Goal: Task Accomplishment & Management: Use online tool/utility

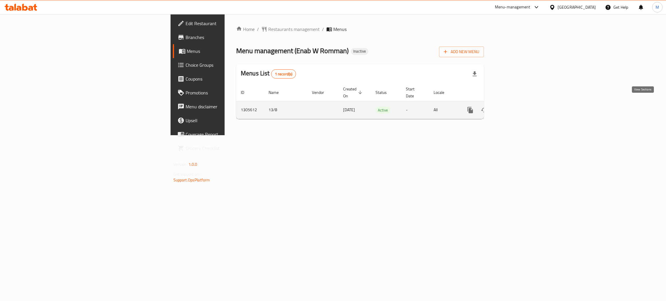
click at [515, 108] on icon "enhanced table" at bounding box center [512, 110] width 5 height 5
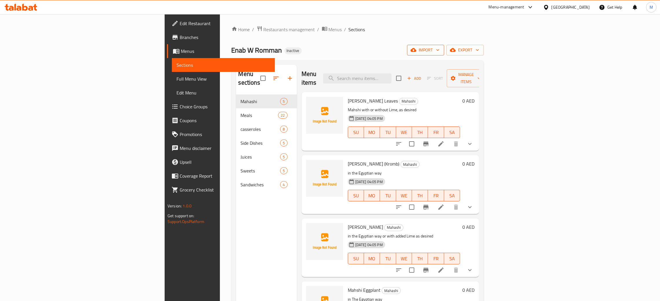
click at [439, 51] on span "import" at bounding box center [426, 50] width 28 height 7
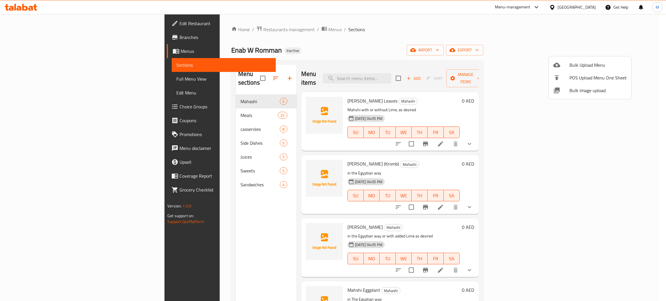
click at [588, 87] on span "Bulk Image upload" at bounding box center [598, 90] width 57 height 7
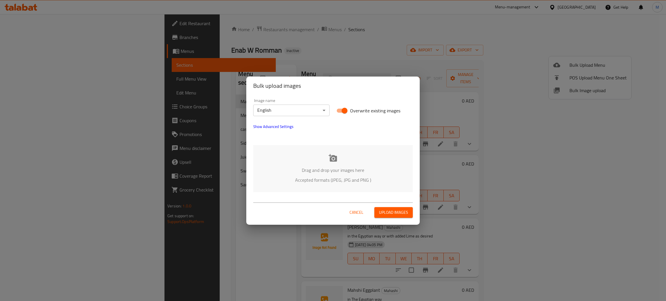
click at [340, 167] on p "Drag and drop your images here" at bounding box center [333, 170] width 142 height 7
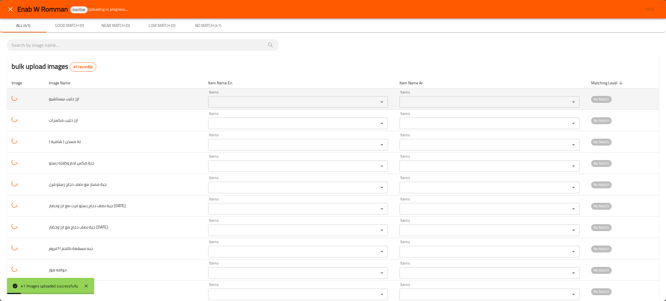
click at [237, 102] on بيستاشيو "Items" at bounding box center [290, 102] width 160 height 8
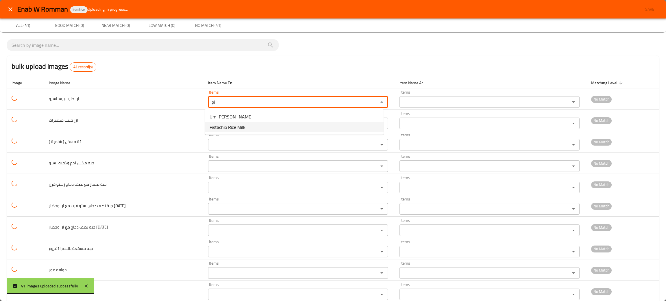
click at [238, 126] on span "Pistachio Rice Milk" at bounding box center [228, 127] width 36 height 7
type بيستاشيو "Pistachio Rice Milk"
type بيستاشيو-ar "ارز حليب بيستاشيو"
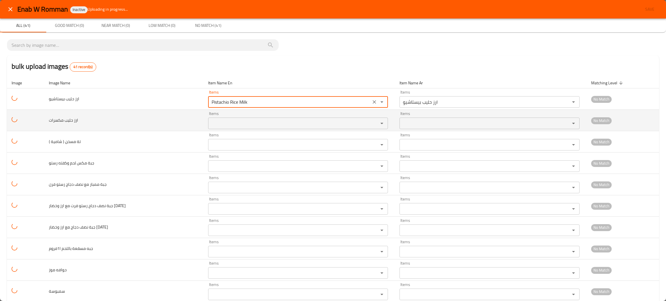
type بيستاشيو "Pistachio Rice Milk"
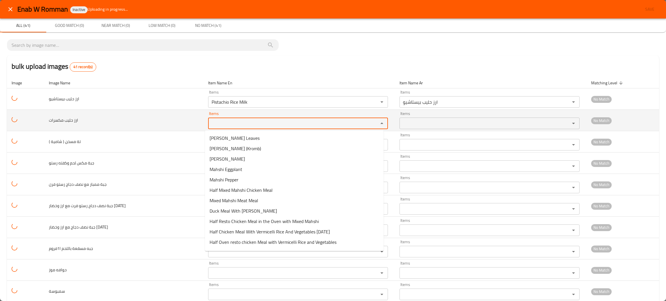
click at [238, 124] on مكسرات "Items" at bounding box center [290, 123] width 160 height 8
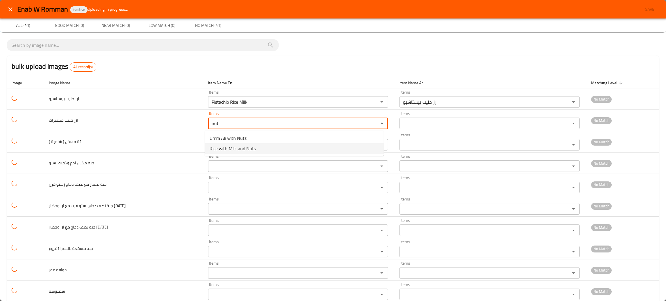
click at [242, 147] on span "Rice with Milk and Nuts" at bounding box center [233, 148] width 46 height 7
type مكسرات "Rice with Milk and Nuts"
type مكسرات-ar "ارز حليب مكسرات"
type مكسرات "Rice with Milk and Nuts"
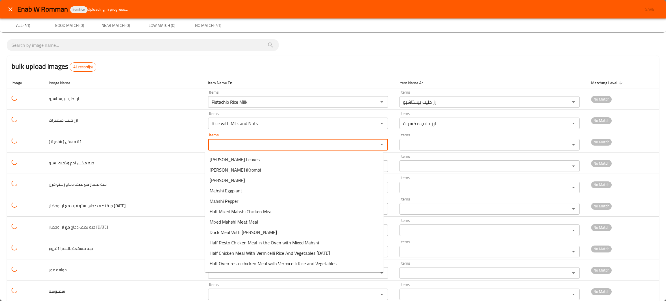
click at [242, 147] on \) "Items" at bounding box center [290, 145] width 160 height 8
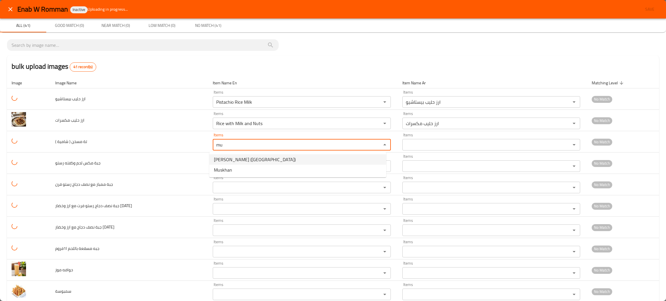
click at [245, 159] on span "[PERSON_NAME] ([GEOGRAPHIC_DATA])" at bounding box center [255, 159] width 82 height 7
type \) "[PERSON_NAME] ([GEOGRAPHIC_DATA])"
type \)-ar "فتة مسخن ( شامية )"
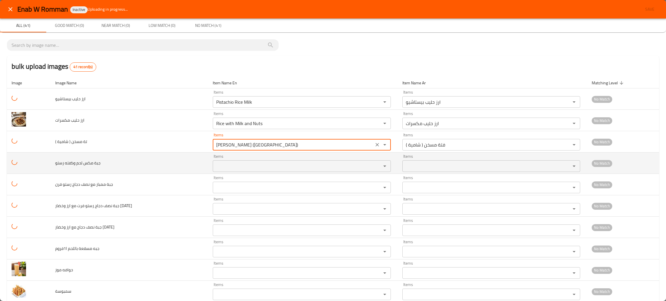
type \) "[PERSON_NAME] ([GEOGRAPHIC_DATA])"
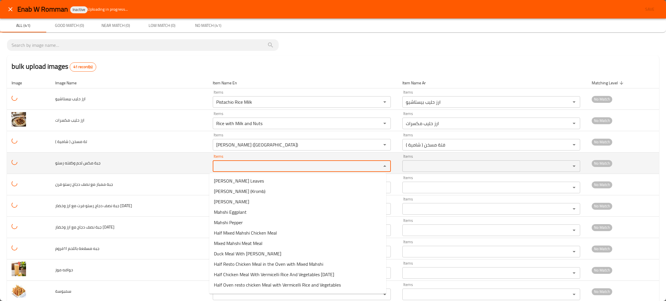
click at [245, 163] on رستو "Items" at bounding box center [294, 166] width 158 height 8
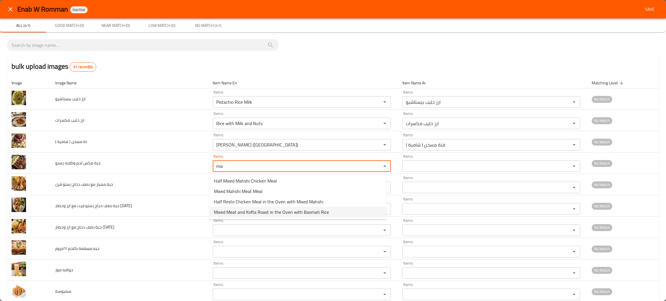
click at [254, 213] on span "Mixed Meat and Kofta Roast in the Oven with Basmati Rice" at bounding box center [271, 212] width 115 height 7
type رستو "Mixed Meat and Kofta Roast in the Oven with Basmati Rice"
type رستو-ar "وجبة مكس لحم وكفته رستو بالفرن مع ارز بسمتي"
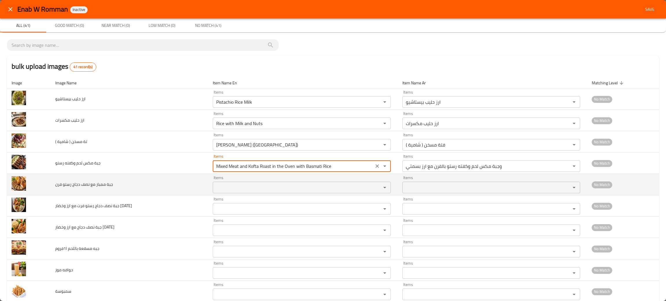
type رستو "Mixed Meat and Kofta Roast in the Oven with Basmati Rice"
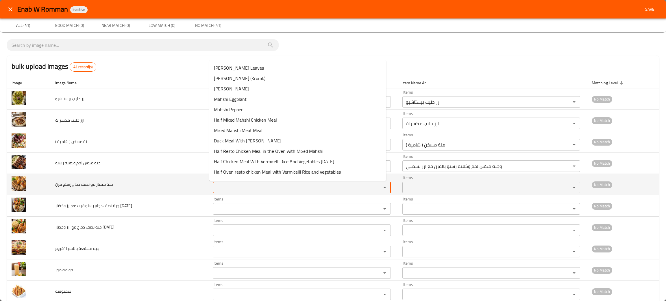
click at [258, 185] on فرن "Items" at bounding box center [294, 188] width 158 height 8
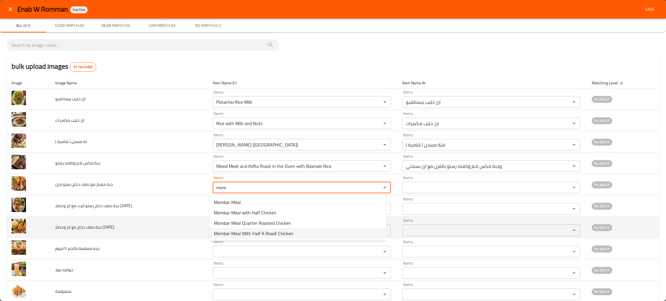
click at [270, 233] on span "Mombar Meal With Half A Roast Chicken" at bounding box center [254, 233] width 80 height 7
type فرن "Mombar Meal With Half A Roast Chicken"
type فرن-ar "وجبة ممبار مع نصف دجاج رستو فرن"
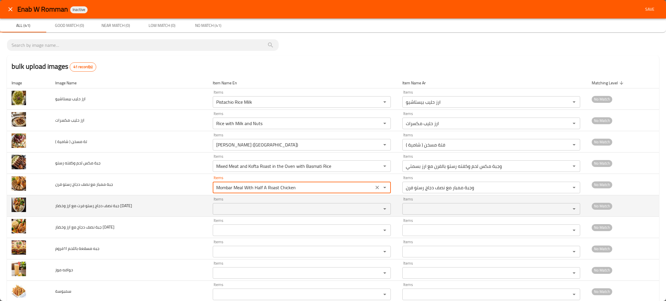
type فرن "Mombar Meal With Half A Roast Chicken"
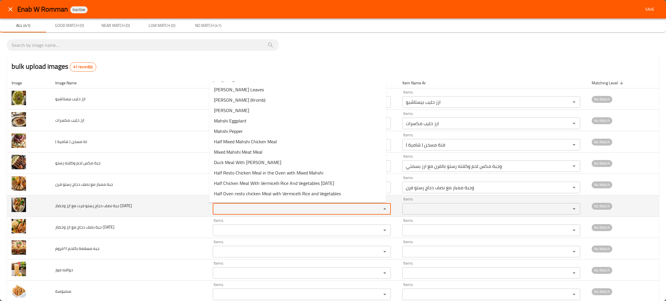
click at [259, 209] on اليوم "Items" at bounding box center [294, 209] width 158 height 8
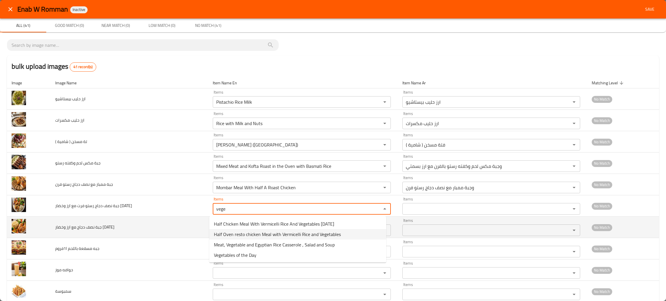
click at [219, 234] on span "Half Oven resto chicken Meal with Vermicelli Rice and Vegetables" at bounding box center [277, 234] width 127 height 7
type اليوم "Half Oven resto chicken Meal with Vermicelli Rice and Vegetables"
type اليوم-ar "وجبة نصف دجاج رستو فرن وأرز شعرية وخضار"
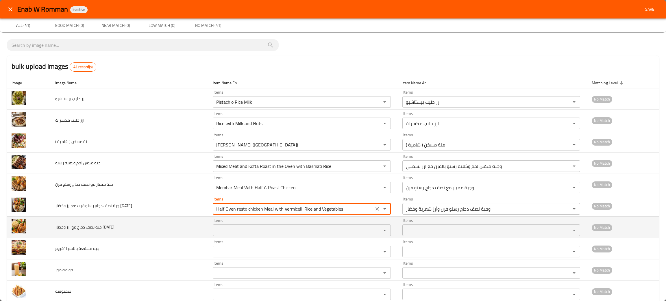
type اليوم "Half Oven resto chicken Meal with Vermicelli Rice and Vegetables"
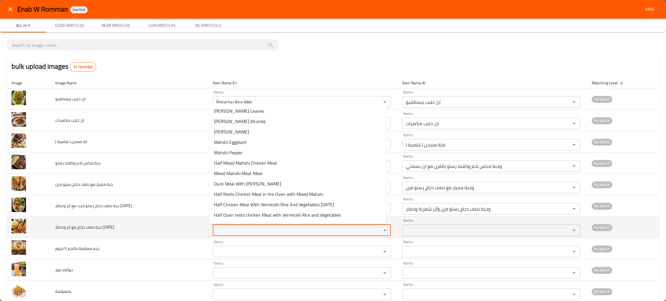
click at [219, 234] on اليوم "Items" at bounding box center [294, 230] width 158 height 8
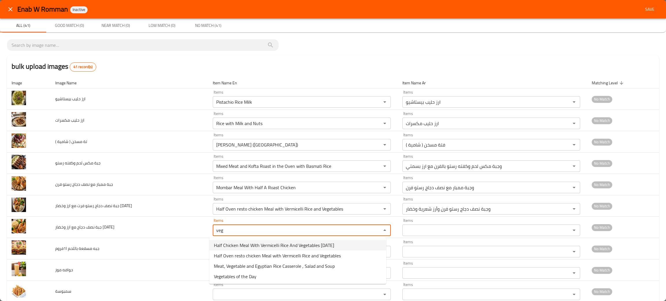
click at [229, 244] on span "Half Chicken Meal With Vermicelli Rice And Vegetables [DATE]" at bounding box center [274, 245] width 120 height 7
type اليوم "Half Chicken Meal With Vermicelli Rice And Vegetables [DATE]"
type اليوم-ar "وجبة نصف دجاج مع ارز شعرية وخضار اليوم"
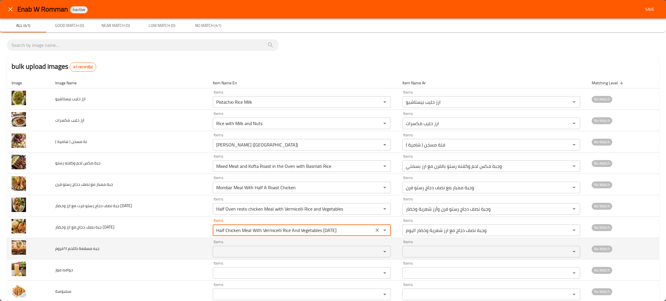
type اليوم "Half Chicken Meal With Vermicelli Rice And Vegetables [DATE]"
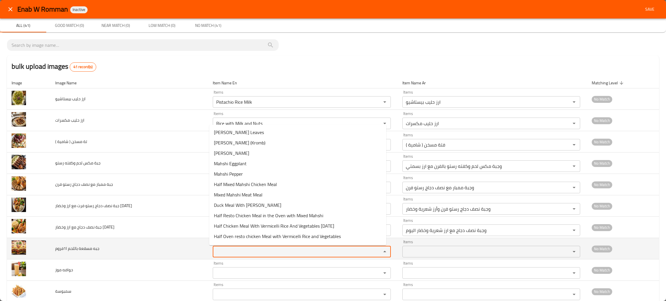
click at [228, 252] on ا1فروم "Items" at bounding box center [294, 252] width 158 height 8
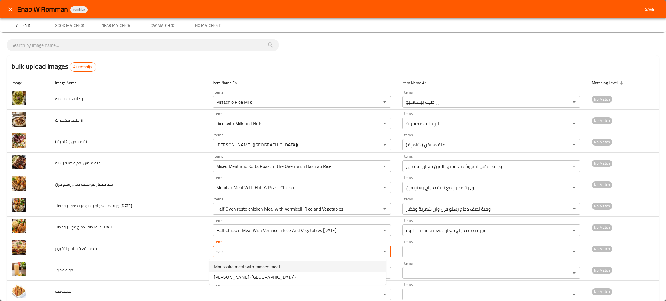
click at [238, 265] on span "Moussaka meal with minced meat" at bounding box center [247, 266] width 67 height 7
type ا1فروم "Moussaka meal with minced meat"
type ا1فروم-ar "وجبه مسقعة باللحم المفروم"
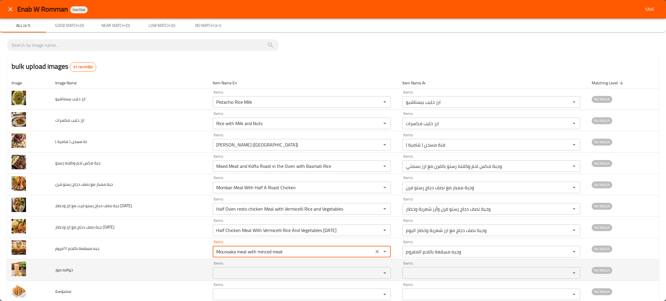
type ا1فروم "Moussaka meal with minced meat"
click at [242, 275] on موز "Items" at bounding box center [294, 273] width 158 height 8
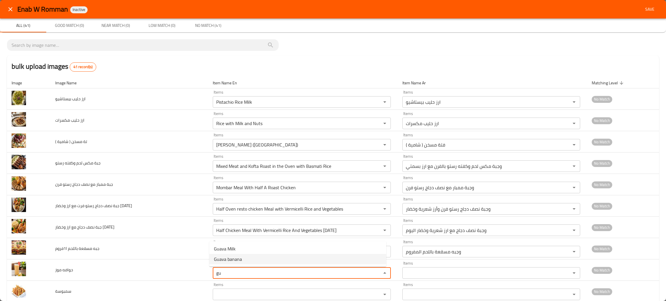
click at [225, 259] on span "Guava banana" at bounding box center [228, 259] width 28 height 7
type موز "Guava banana"
type موز-ar "جوافه موز"
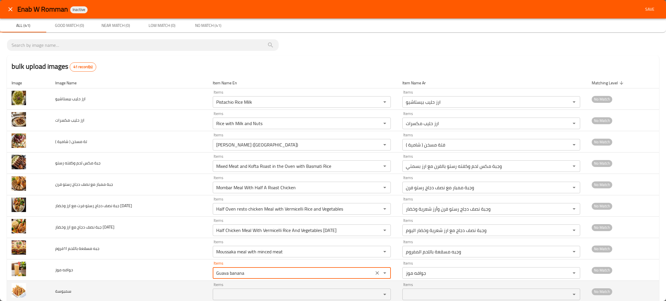
type موز "Guava banana"
click at [228, 292] on input "Items" at bounding box center [294, 295] width 158 height 8
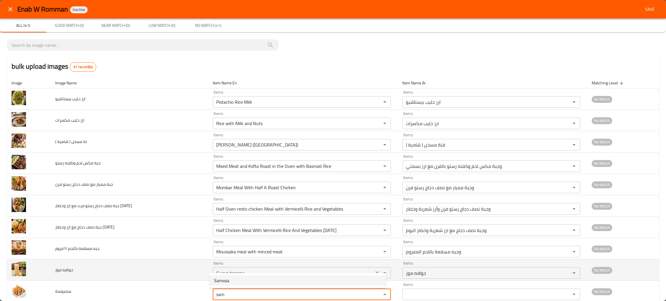
click at [233, 279] on li "Samosa" at bounding box center [297, 281] width 177 height 10
type input "Samosa"
type input "سمبوسة"
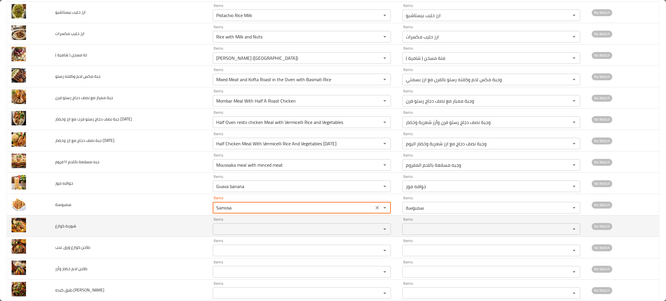
scroll to position [130, 0]
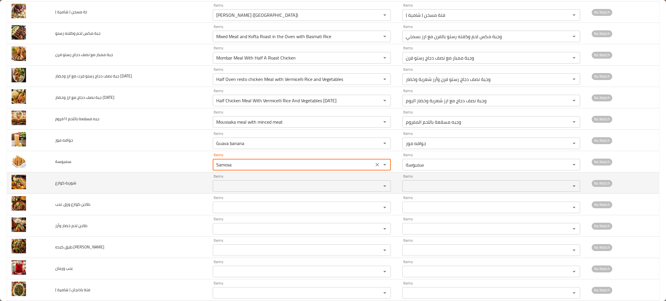
type input "Samosa"
click at [263, 189] on كوارع "Items" at bounding box center [294, 186] width 158 height 8
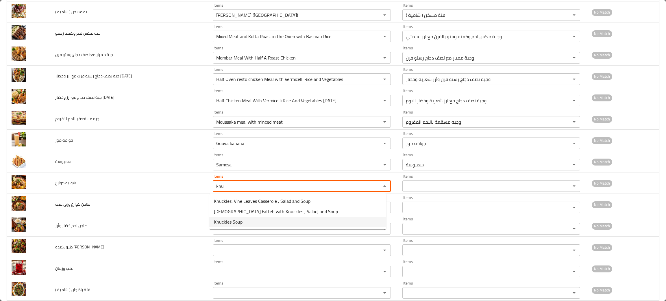
click at [238, 222] on span "Knuckles Soup" at bounding box center [228, 222] width 29 height 7
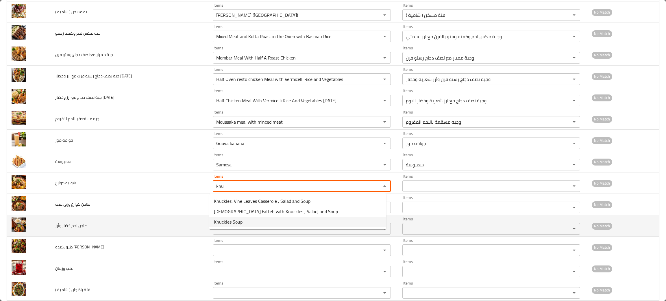
type كوارع "Knuckles Soup"
type كوارع-ar "شوربة كوارع"
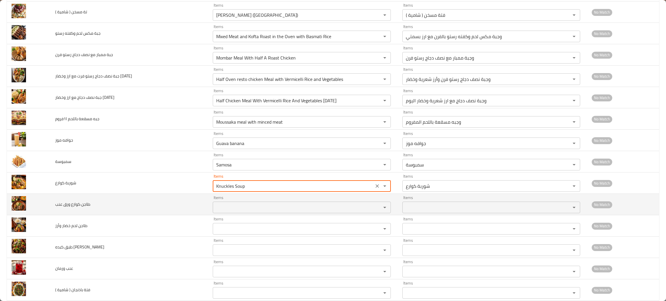
type كوارع "Knuckles Soup"
click at [241, 208] on عنب "Items" at bounding box center [294, 208] width 158 height 8
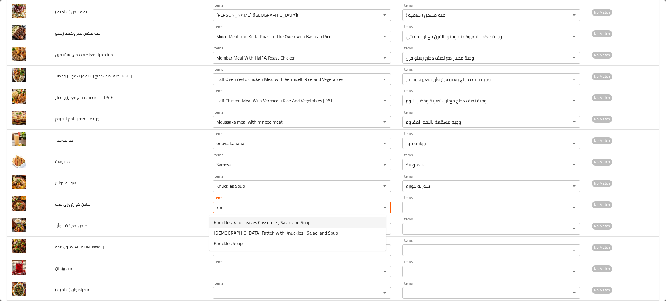
click at [246, 220] on span "Knuckles, Vine Leaves Casserole , Salad and Soup" at bounding box center [262, 222] width 97 height 7
type عنب "Knuckles, Vine Leaves Casserole , Salad and Soup"
type عنب-ar "طاجن كوارع ورق عنب وسلطه وشوربه"
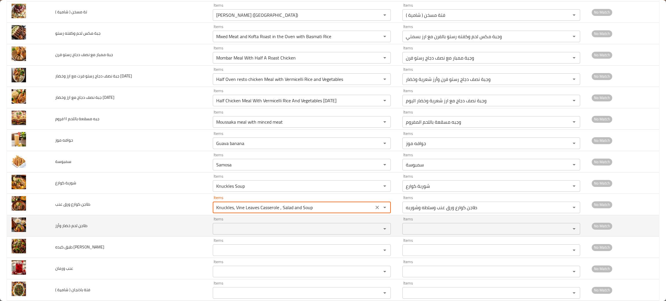
type عنب "Knuckles, Vine Leaves Casserole , Salad and Soup"
click at [242, 230] on وأرز "Items" at bounding box center [294, 229] width 158 height 8
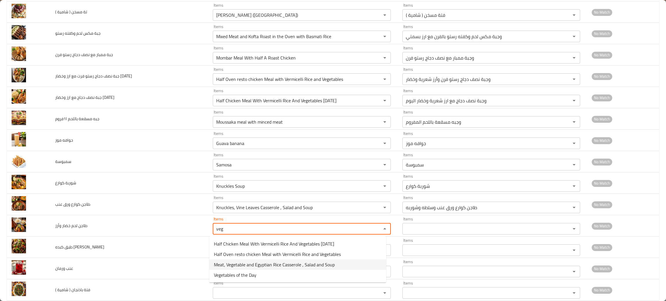
click at [261, 266] on span "Meat, Vegetable and Egyptian Rice Casserole , Salad and Soup" at bounding box center [274, 264] width 121 height 7
type وأرز "Meat, Vegetable and Egyptian Rice Casserole , Salad and Soup"
type وأرز-ar "طاجن لحم خضار وأرز مصري سلطه شوربه"
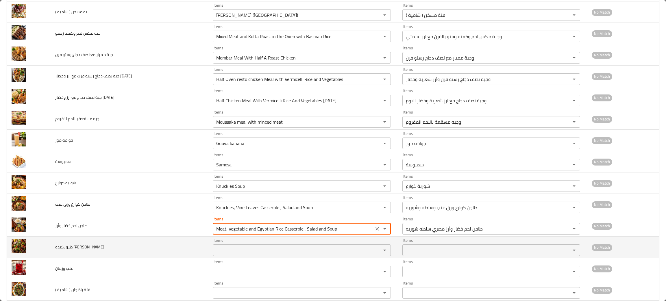
type وأرز "Meat, Vegetable and Egyptian Rice Casserole , Salad and Soup"
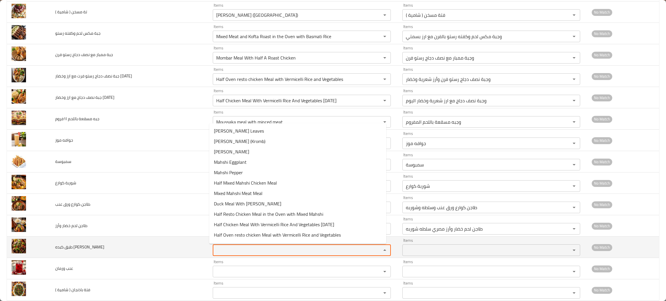
click at [261, 252] on إسكندراني "Items" at bounding box center [294, 250] width 158 height 8
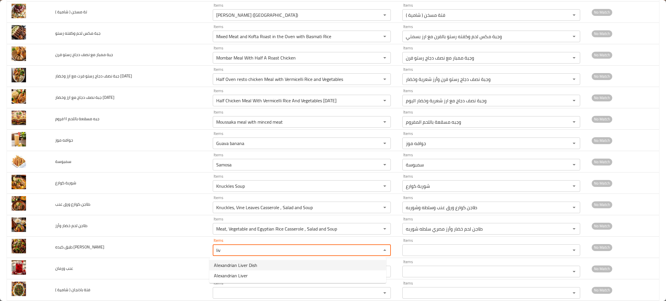
click at [248, 266] on span "Alexandrian Liver Dish" at bounding box center [235, 265] width 43 height 7
type إسكندراني "Alexandrian Liver Dish"
type إسكندراني-ar "طبق كبده [PERSON_NAME]"
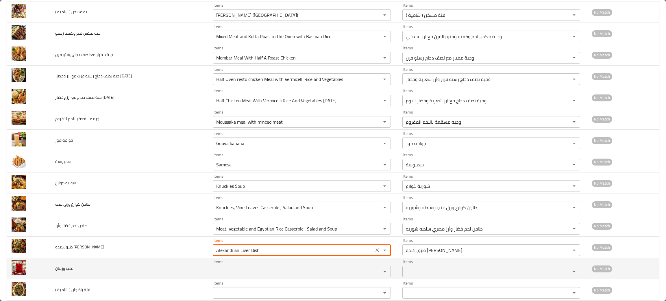
type إسكندراني "Alexandrian Liver Dish"
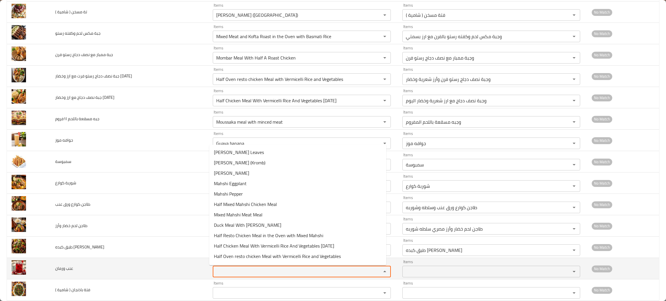
click at [241, 273] on ورمان "Items" at bounding box center [294, 272] width 158 height 8
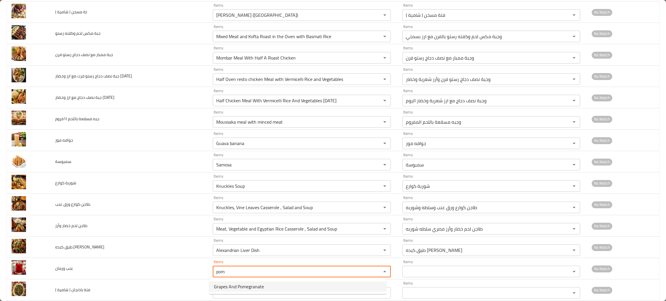
click at [238, 285] on span "Grapes And Pomegranate" at bounding box center [239, 286] width 50 height 7
type ورمان "Grapes And Pomegranate"
type ورمان-ar "عنب ورمان"
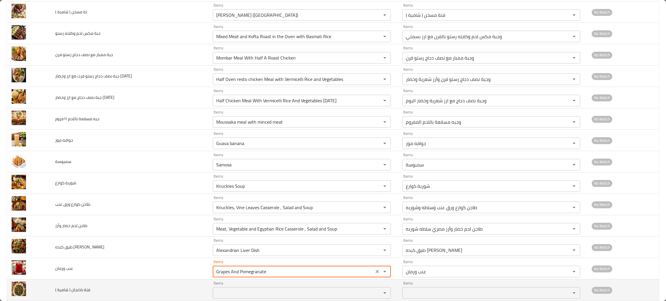
type ورمان "Grapes And Pomegranate"
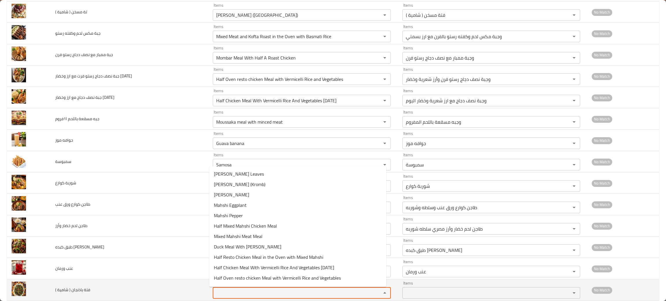
click at [236, 291] on \) "Items" at bounding box center [294, 293] width 158 height 8
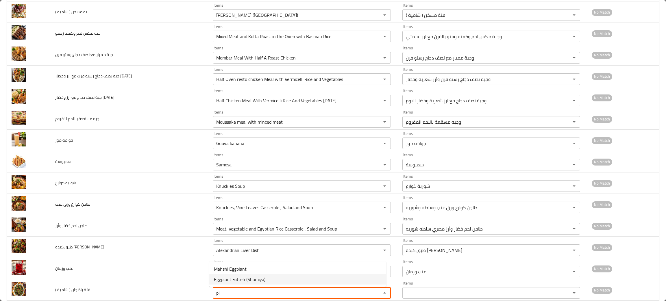
click at [254, 277] on span "Eggplant Fatteh (Shamiya)" at bounding box center [239, 279] width 51 height 7
type \) "Eggplant Fatteh (Shamiya)"
type \)-ar "فتة باذنجان ( شامية )"
type \) "Eggplant Fatteh (Shamiya)"
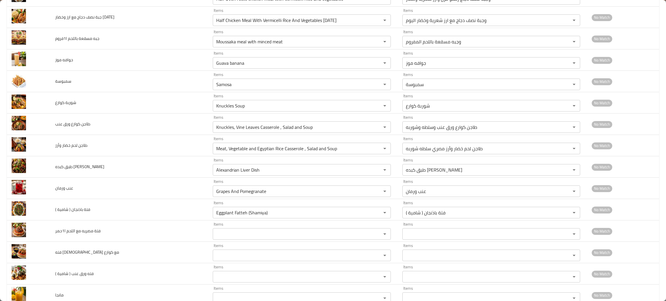
scroll to position [211, 0]
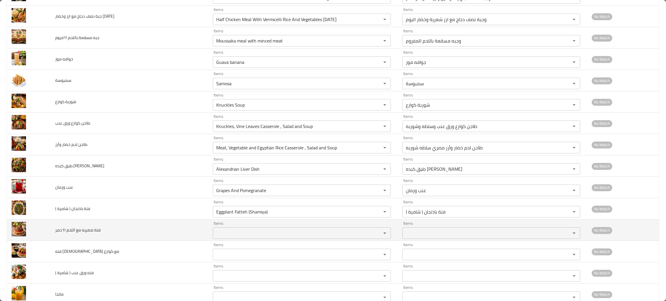
click at [223, 232] on ا1حمر "Items" at bounding box center [294, 233] width 158 height 8
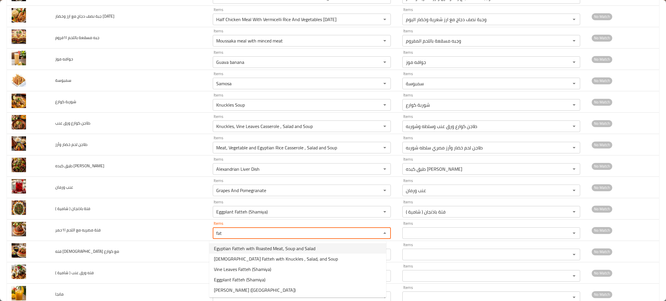
click at [222, 252] on span "Egyptian Fatteh with Roasted Meat, Soup and Salad" at bounding box center [265, 248] width 102 height 7
type ا1حمر "Egyptian Fatteh with Roasted Meat, Soup and Salad"
type ا1حمر-ar "فتة مصريه مع اللحم المحمر وشوربه وسلطه"
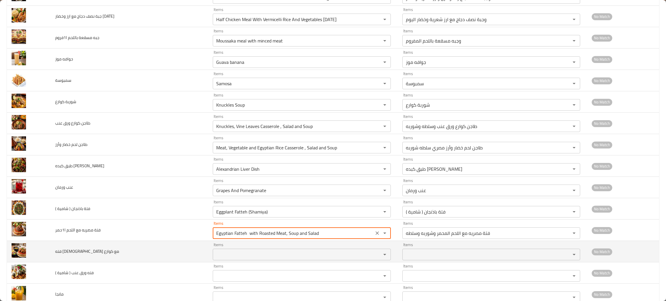
type ا1حمر "Egyptian Fatteh with Roasted Meat, Soup and Salad"
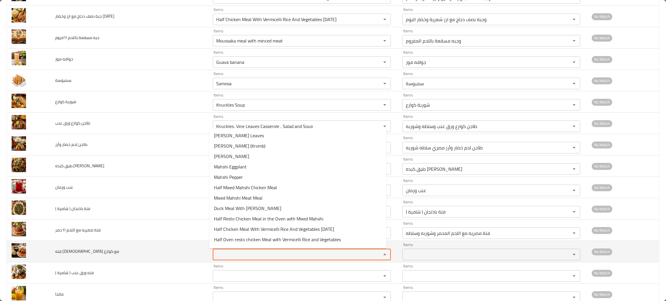
click at [222, 258] on كوارع "Items" at bounding box center [294, 255] width 158 height 8
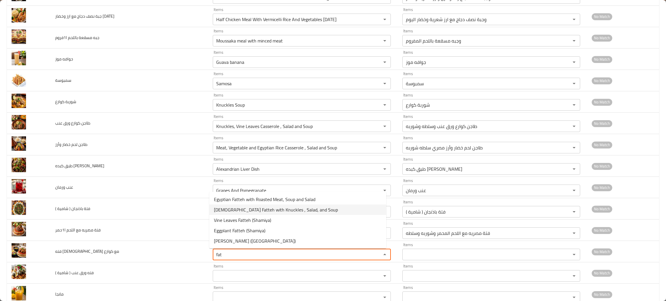
click at [230, 208] on span "[DEMOGRAPHIC_DATA] Fatteh with Knuckles , Salad, and Soup" at bounding box center [276, 209] width 124 height 7
type كوارع "[DEMOGRAPHIC_DATA] Fatteh with Knuckles , Salad, and Soup"
type كوارع-ar "فته مصريه مع كوارع وسلطه وشوربه"
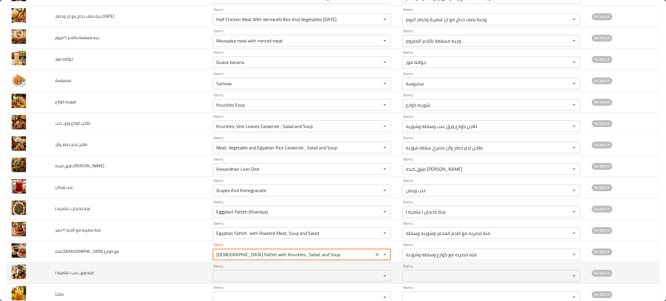
type كوارع "[DEMOGRAPHIC_DATA] Fatteh with Knuckles , Salad, and Soup"
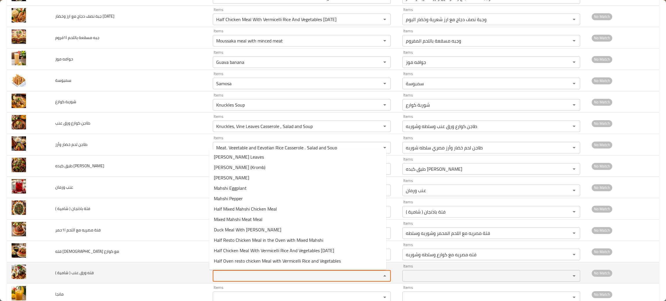
click at [225, 275] on \) "Items" at bounding box center [294, 276] width 158 height 8
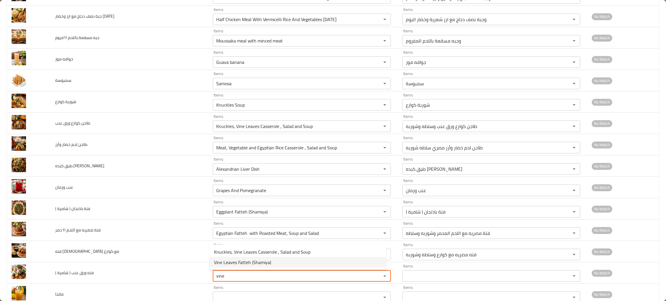
click at [232, 263] on span "Vine Leaves Fatteh (Shamiya)" at bounding box center [242, 262] width 57 height 7
type \) "Vine Leaves Fatteh (Shamiya)"
type \)-ar "فته ورق عنب ( شامية )"
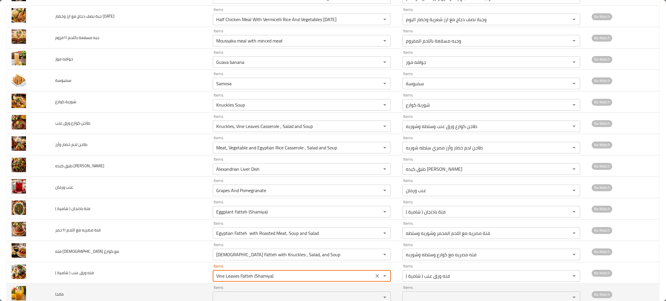
type \) "Vine Leaves Fatteh (Shamiya)"
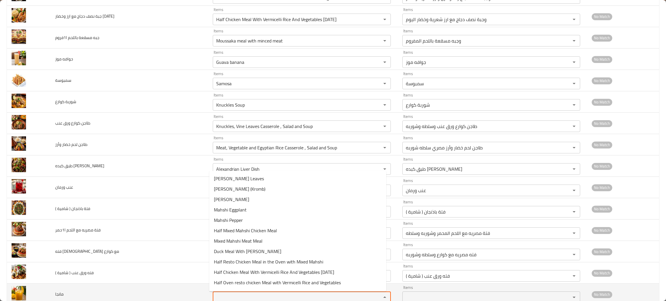
click at [238, 294] on input "Items" at bounding box center [294, 298] width 158 height 8
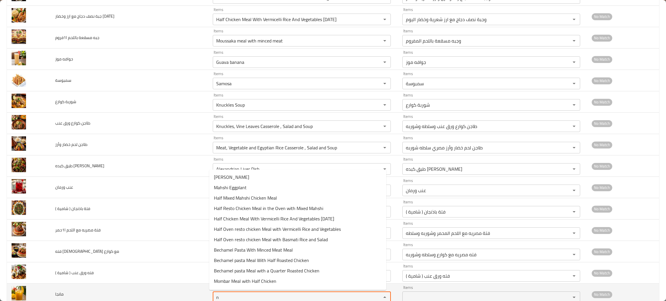
scroll to position [213, 0]
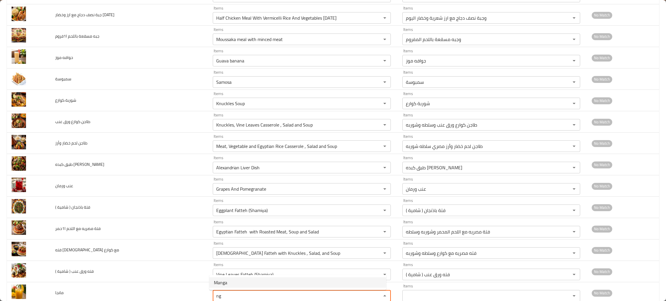
click at [239, 283] on li "Manga" at bounding box center [297, 283] width 177 height 10
type input "Manga"
type input "مانجا"
type input "Manga"
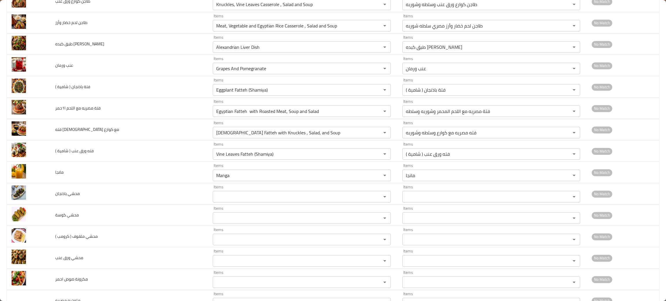
scroll to position [331, 0]
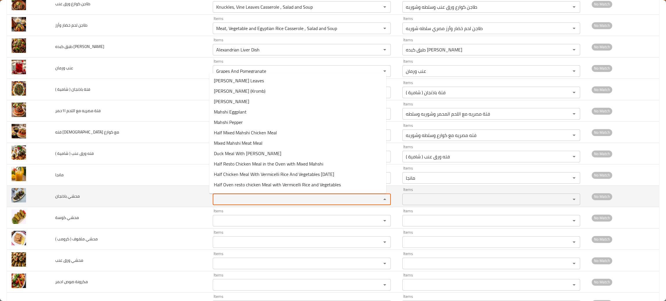
click at [220, 200] on باذنجان "Items" at bounding box center [294, 199] width 158 height 8
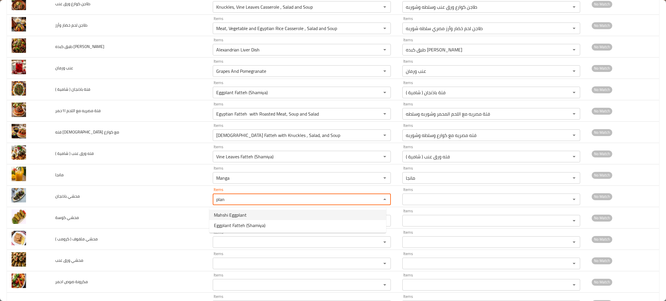
click at [226, 213] on span "Mahshi Eggplant" at bounding box center [230, 215] width 33 height 7
type باذنجان "Mahshi Eggplant"
type باذنجان-ar "محشي باذنجان"
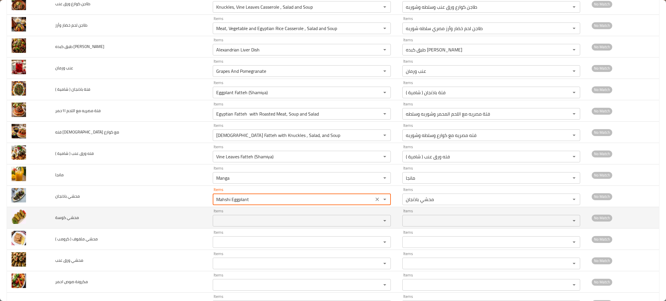
type باذنجان "Mahshi Eggplant"
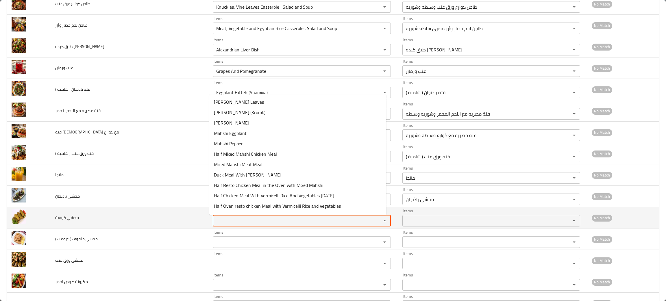
click at [230, 220] on كوسة "Items" at bounding box center [294, 221] width 158 height 8
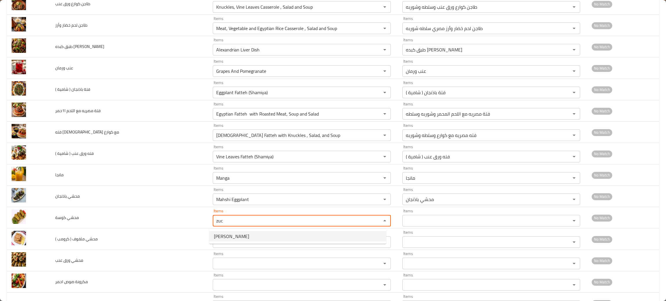
click at [240, 238] on span "[PERSON_NAME]" at bounding box center [231, 236] width 35 height 7
type كوسة "[PERSON_NAME]"
type كوسة-ar "محشي كوسة"
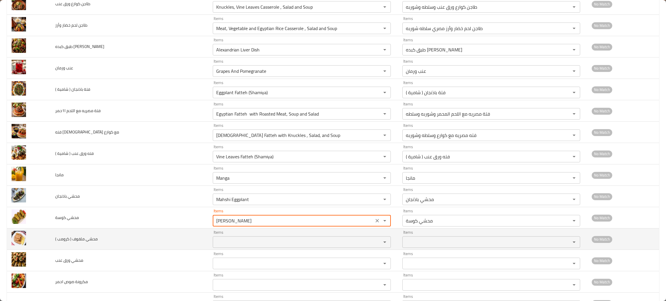
type كوسة "[PERSON_NAME]"
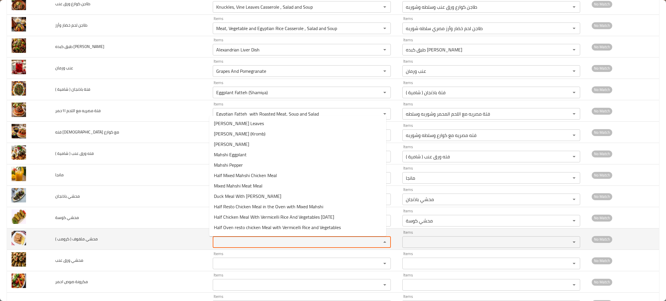
click at [241, 246] on \) "Items" at bounding box center [294, 242] width 158 height 8
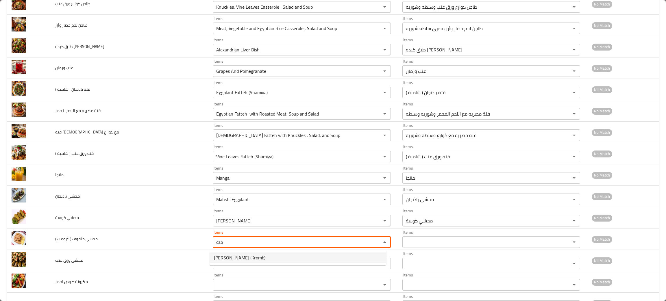
click at [245, 258] on span "[PERSON_NAME] (Kromb)" at bounding box center [239, 257] width 51 height 7
type \) "[PERSON_NAME] (Kromb)"
type \)-ar "محشي ملفوف ( كرومب )"
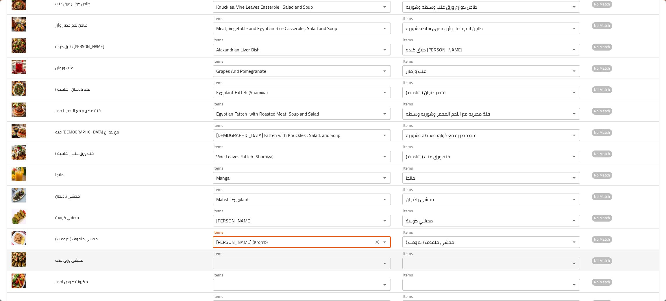
type \) "[PERSON_NAME] (Kromb)"
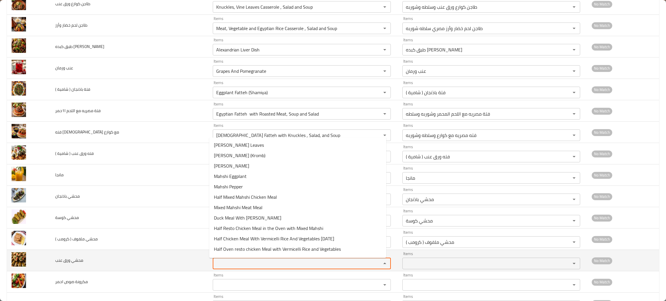
click at [249, 265] on عنب "Items" at bounding box center [294, 264] width 158 height 8
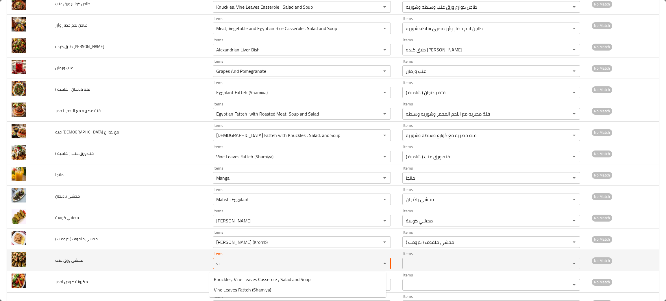
type عنب "v"
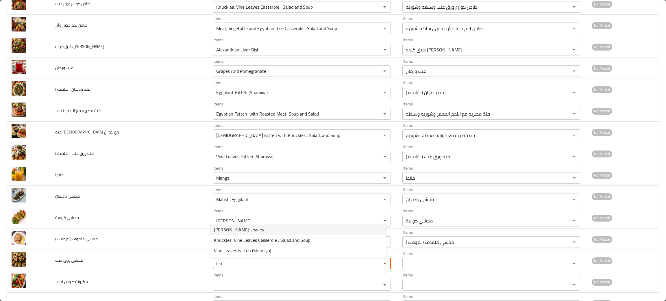
click at [240, 231] on span "[PERSON_NAME] Leaves" at bounding box center [239, 229] width 50 height 7
type عنب "[PERSON_NAME] Leaves"
type عنب-ar "محشي ورق عنب"
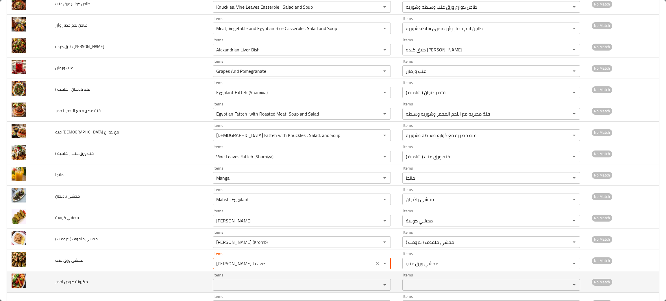
click at [231, 278] on div "Items Items" at bounding box center [302, 282] width 178 height 18
type عنب "[PERSON_NAME] Leaves"
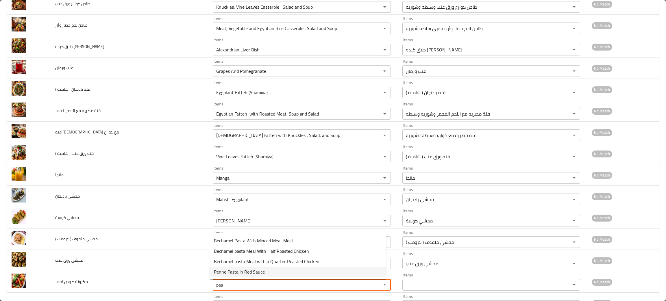
click at [232, 273] on span "Penne Pasta in Red Sauce" at bounding box center [239, 272] width 51 height 7
type احمر "Penne Pasta in Red Sauce"
type احمر-ar "مكرونه بين صوص احمر"
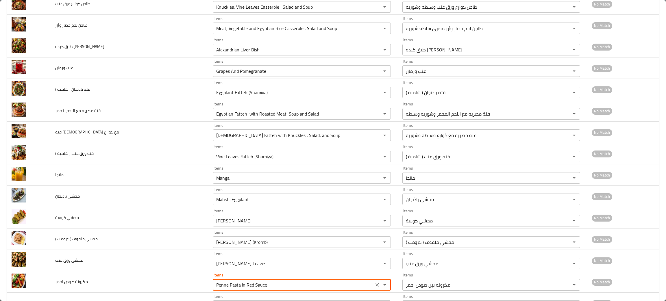
type احمر "Penne Pasta in Red Sauce"
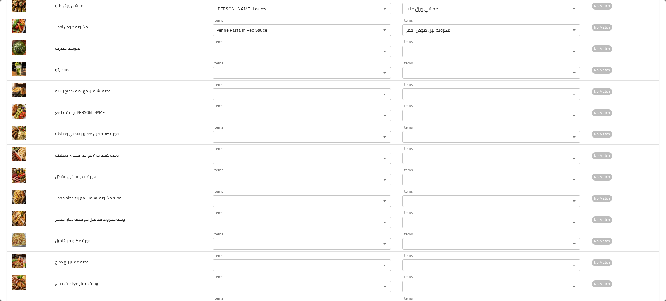
scroll to position [591, 0]
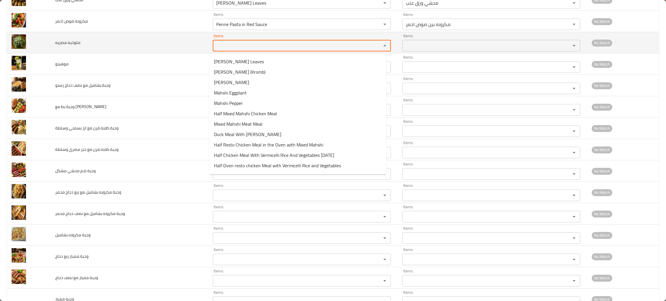
click at [233, 48] on مصريه "Items" at bounding box center [294, 46] width 158 height 8
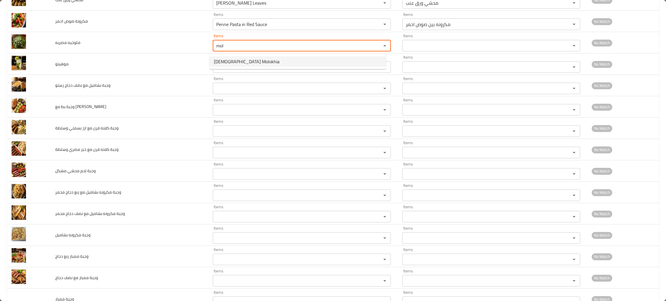
click at [236, 62] on span "[DEMOGRAPHIC_DATA] Molokhia" at bounding box center [247, 61] width 66 height 7
type مصريه "[DEMOGRAPHIC_DATA] Molokhia"
type مصريه-ar "ملوخيه مصريه"
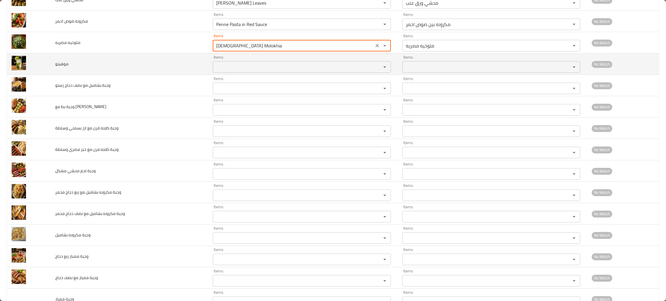
type مصريه "[DEMOGRAPHIC_DATA] Molokhia"
click at [236, 68] on input "Items" at bounding box center [294, 67] width 158 height 8
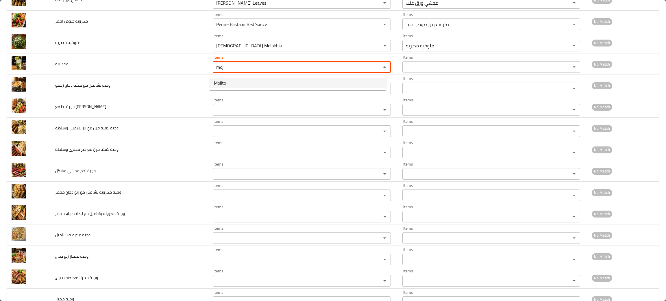
click at [232, 83] on li "Mojito" at bounding box center [297, 83] width 177 height 10
type input "Mojito"
type input "موهيتو"
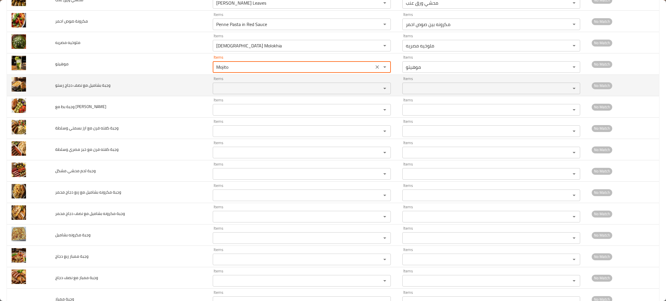
type input "Mojito"
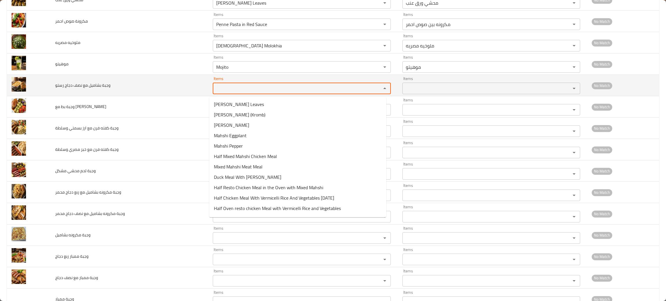
click at [232, 86] on رستو "Items" at bounding box center [294, 88] width 158 height 8
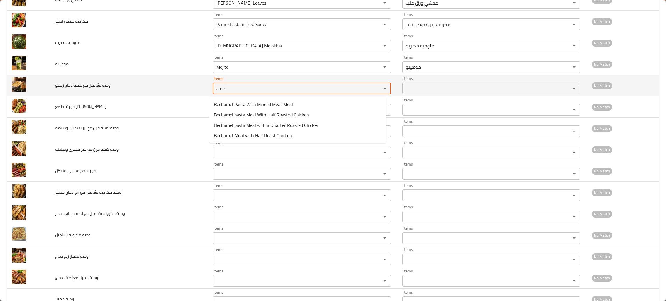
type رستو "ame"
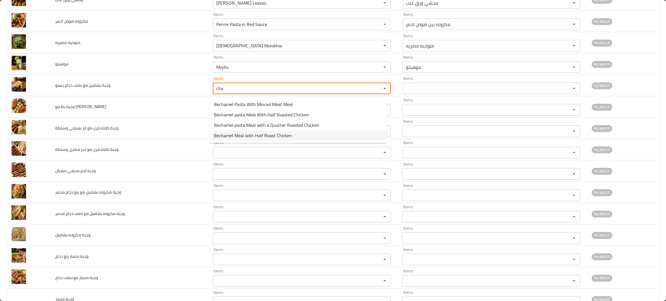
click at [220, 132] on span "Bechamel Meal with Half Roast Chicken" at bounding box center [253, 135] width 78 height 7
type رستو "Bechamel Meal with Half Roast Chicken"
type رستو-ar "وجبة بشاميل مع نصف دجاج رستو"
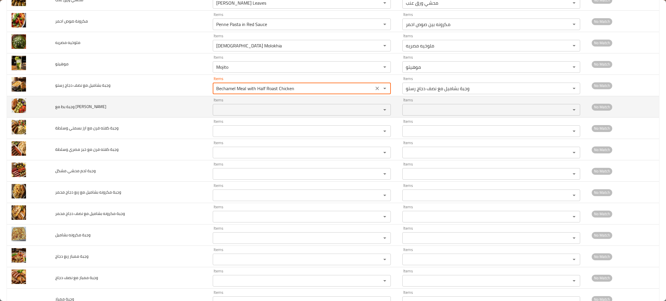
click at [226, 104] on div "Items Items" at bounding box center [302, 107] width 178 height 18
type رستو "Bechamel Meal with Half Roast Chicken"
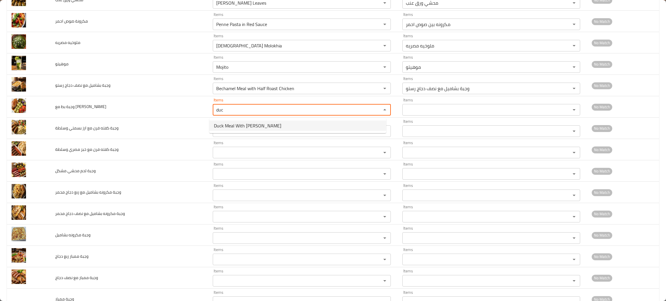
click at [233, 122] on span "Duck Meal With [PERSON_NAME]" at bounding box center [247, 125] width 67 height 7
type محشي "Duck Meal With [PERSON_NAME]"
type محشي-ar "وجبة بط مع [PERSON_NAME]"
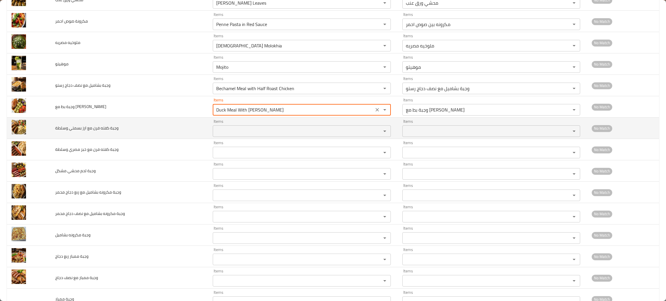
type محشي "Duck Meal With [PERSON_NAME]"
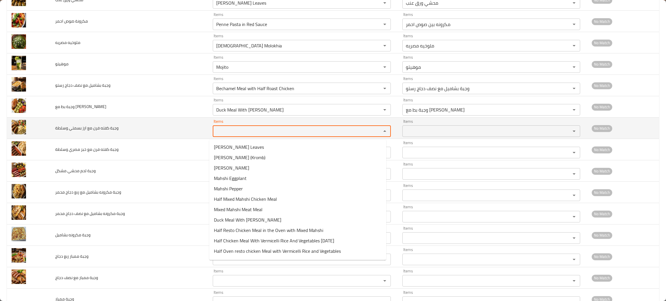
click at [227, 135] on وسلطة "Items" at bounding box center [294, 131] width 158 height 8
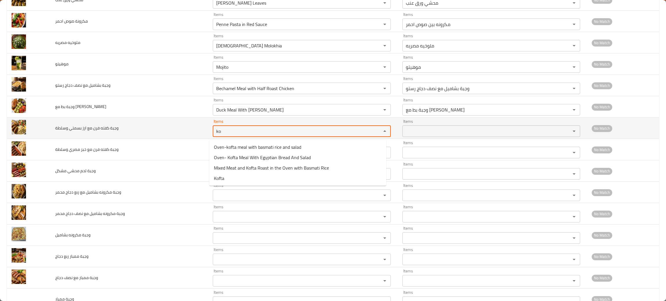
click at [227, 135] on وسلطة "ko" at bounding box center [294, 131] width 158 height 8
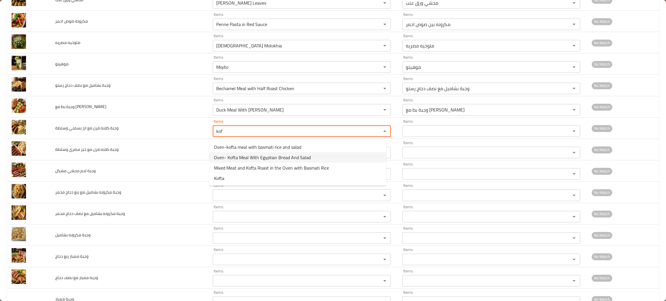
click at [240, 154] on span "Oven- Kofta Meal With Egyptian Bread And Salad" at bounding box center [262, 157] width 97 height 7
type وسلطة "Oven- Kofta Meal With Egyptian Bread And Salad"
type وسلطة-ar "وجبة كفته فرن مع خبز مصري وسلطه"
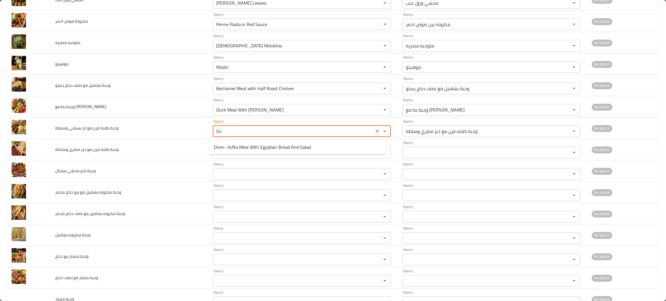
type وسلطة "O"
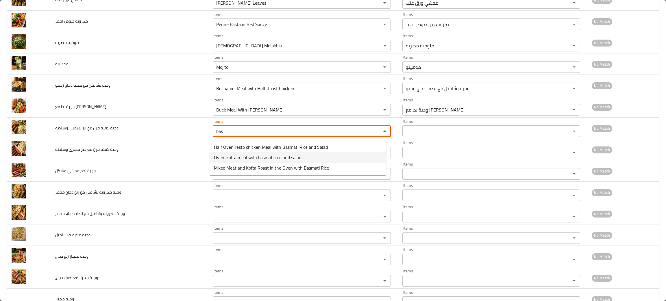
click at [259, 155] on span "Oven-kofta meal with basmati rice and salad" at bounding box center [257, 157] width 87 height 7
type وسلطة "Oven-kofta meal with basmati rice and salad"
type وسلطة-ar "وجبة كفته فرن مع ارز بسمتي وسلطه"
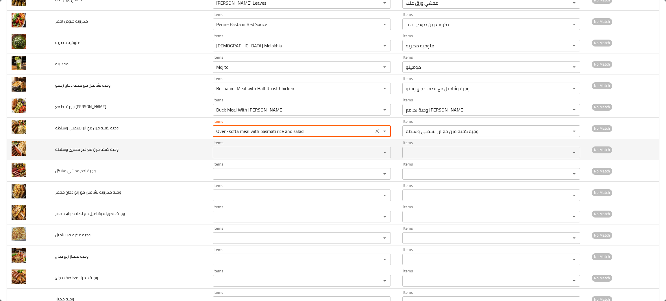
type وسلطة "Oven-kofta meal with basmati rice and salad"
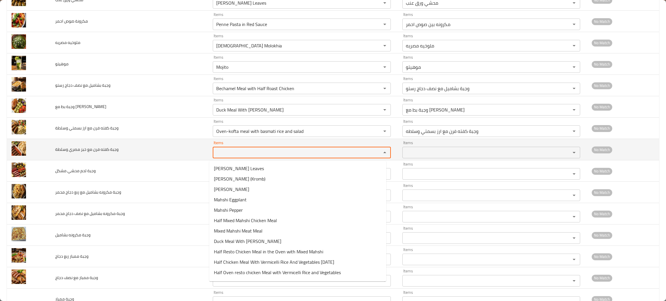
click at [241, 152] on وسلطة "Items" at bounding box center [294, 153] width 158 height 8
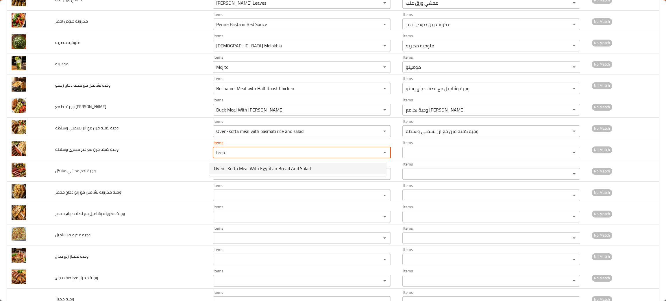
click at [246, 167] on span "Oven- Kofta Meal With Egyptian Bread And Salad" at bounding box center [262, 168] width 97 height 7
type وسلطة "Oven- Kofta Meal With Egyptian Bread And Salad"
type وسلطة-ar "وجبة كفته فرن مع خبز مصري وسلطه"
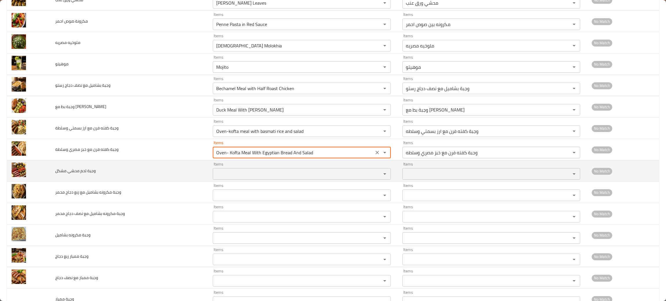
type وسلطة "Oven- Kofta Meal With Egyptian Bread And Salad"
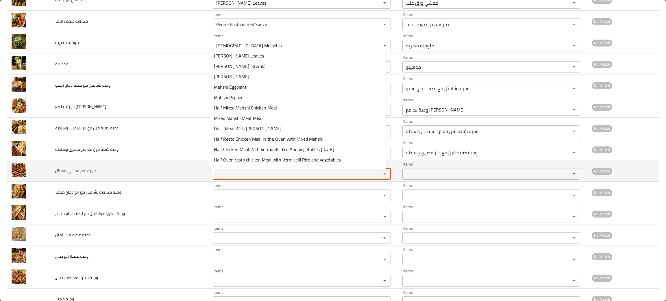
click at [235, 176] on مشكل "Items" at bounding box center [294, 174] width 158 height 8
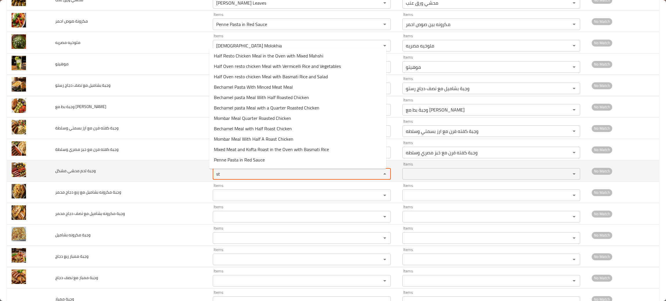
type مشكل "s"
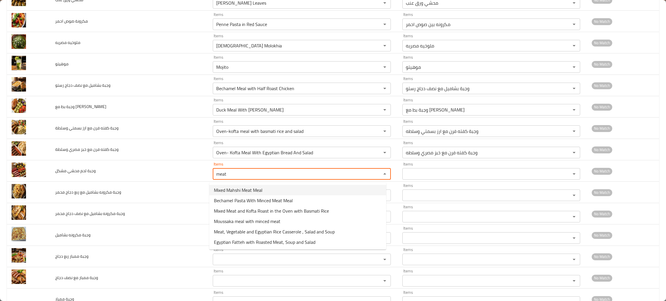
click at [230, 189] on span "Mixed Mahshi Meat Meal" at bounding box center [238, 190] width 49 height 7
type مشكل "Mixed Mahshi Meat Meal"
type مشكل-ar "وجبة لحم محشي مشكل"
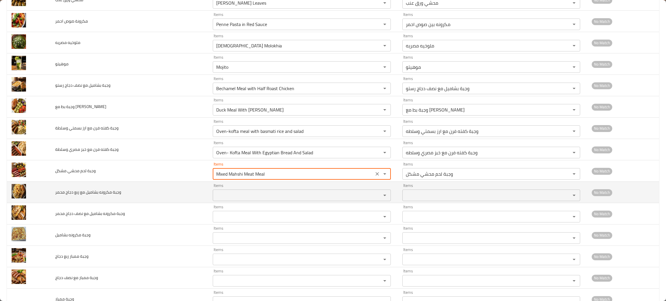
type مشكل "Mixed Mahshi Meat Meal"
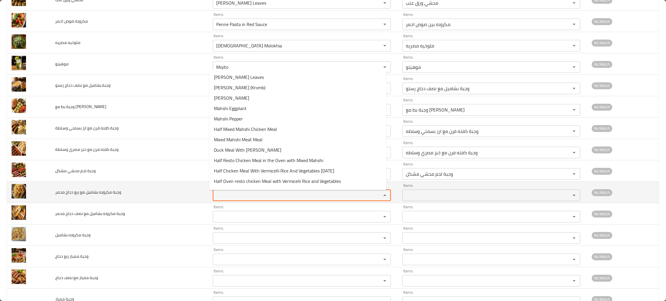
click at [229, 195] on محمر "Items" at bounding box center [294, 195] width 158 height 8
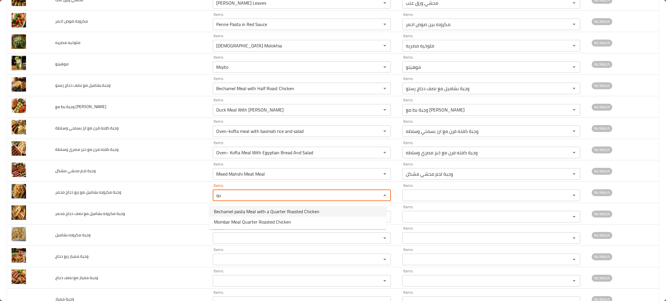
click at [233, 211] on span "Bechamel pasta Meal with a Quarter Roasted Chicken" at bounding box center [267, 211] width 106 height 7
type محمر "Bechamel pasta Meal with a Quarter Roasted Chicken"
type محمر-ar "وجبة مكرونه بشاميل مع ربع دجاج محمر"
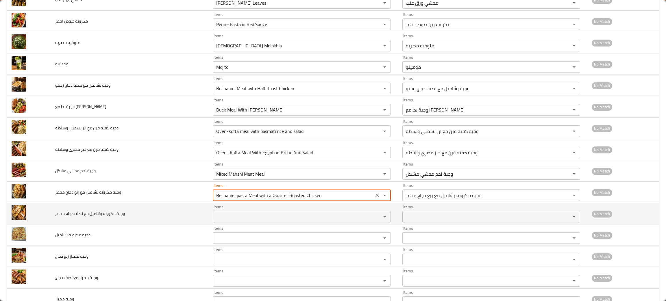
type محمر "Bechamel pasta Meal with a Quarter Roasted Chicken"
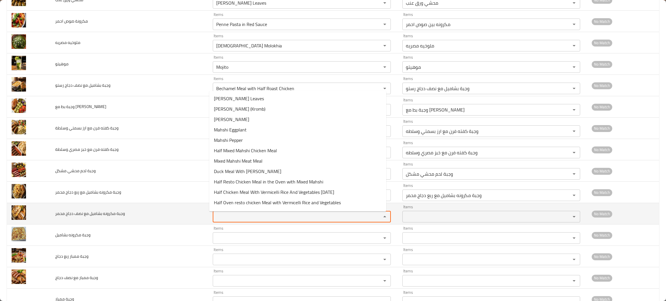
click at [228, 216] on محمر "Items" at bounding box center [294, 217] width 158 height 8
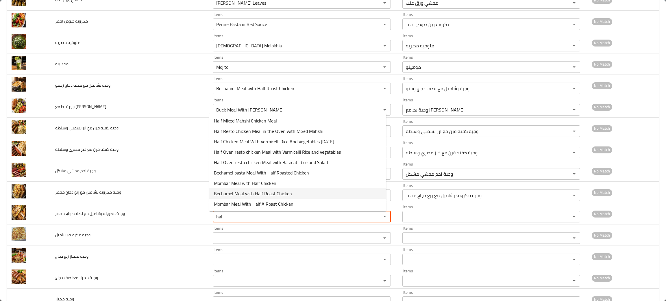
click at [232, 190] on span "Bechamel Meal with Half Roast Chicken" at bounding box center [253, 193] width 78 height 7
type محمر "Bechamel Meal with Half Roast Chicken"
type محمر-ar "وجبة بشاميل مع نصف دجاج رستو"
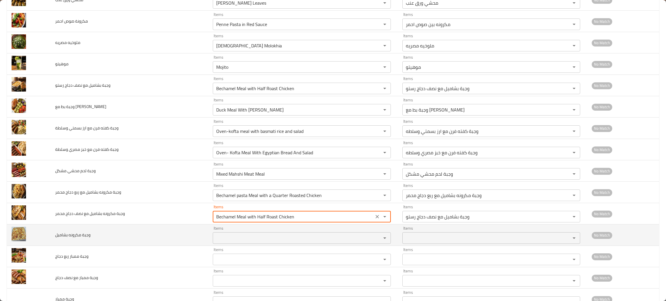
type محمر "Bechamel Meal with Half Roast Chicken"
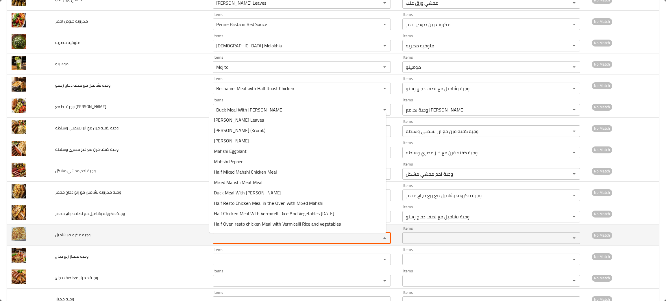
click at [232, 239] on بشاميل "Items" at bounding box center [294, 238] width 158 height 8
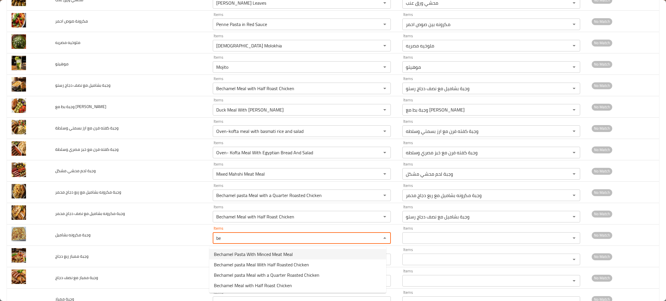
click at [237, 255] on span "Bechamel Pasta With Minced Meat Meal" at bounding box center [253, 254] width 79 height 7
type بشاميل "Bechamel Pasta With Minced Meat Meal"
type بشاميل-ar "وجبة مكرونه بشاميل باللحم المفروم"
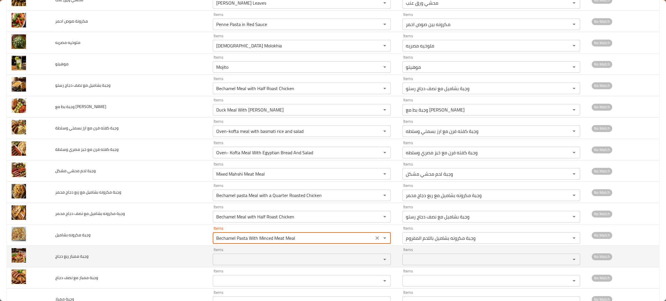
type بشاميل "Bechamel Pasta With Minced Meat Meal"
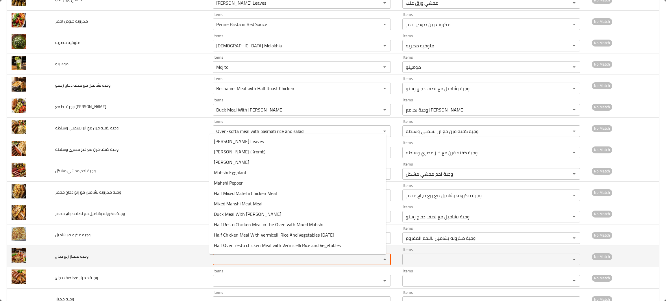
click at [237, 261] on دجاج "Items" at bounding box center [294, 260] width 158 height 8
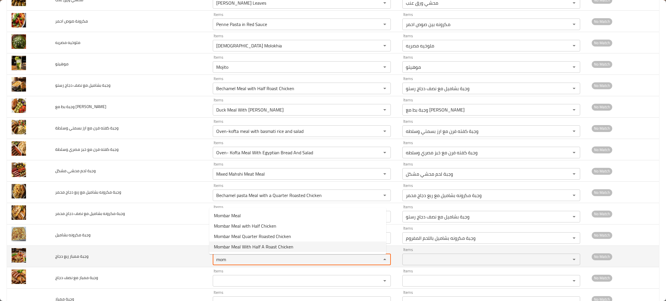
click at [251, 257] on دجاج "mom" at bounding box center [294, 260] width 158 height 8
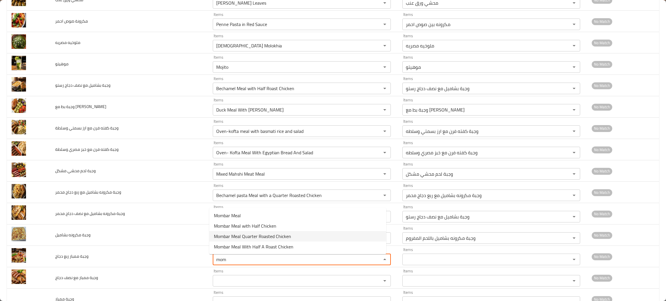
click at [257, 234] on span "Mombar Meal Quarter Roasted Chicken" at bounding box center [252, 236] width 77 height 7
type دجاج "Mombar Meal Quarter Roasted Chicken"
type دجاج-ar "وجبة ممبار ربع دجاج محمر"
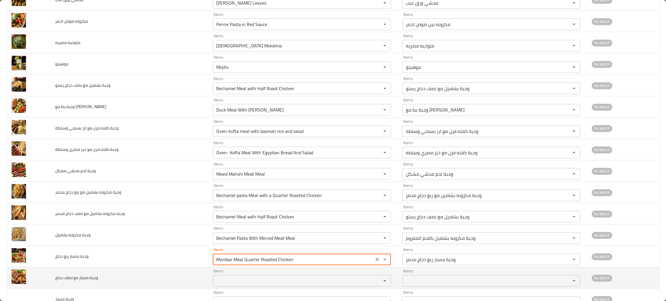
type دجاج "Mombar Meal Quarter Roasted Chicken"
click at [226, 281] on دجاج "Items" at bounding box center [294, 281] width 158 height 8
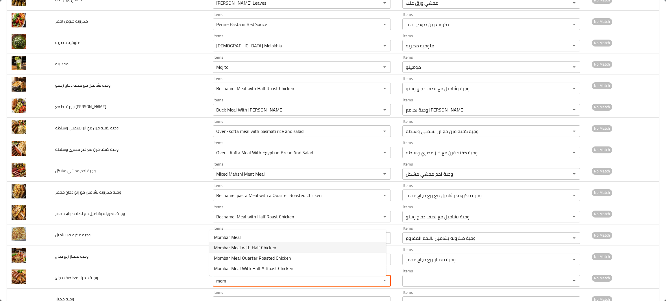
click at [233, 246] on span "Mombar Meal with Half Chicken" at bounding box center [245, 247] width 62 height 7
type دجاج "Mombar Meal with Half Chicken"
type دجاج-ar "وجبة ممبار مع نصف دجاج"
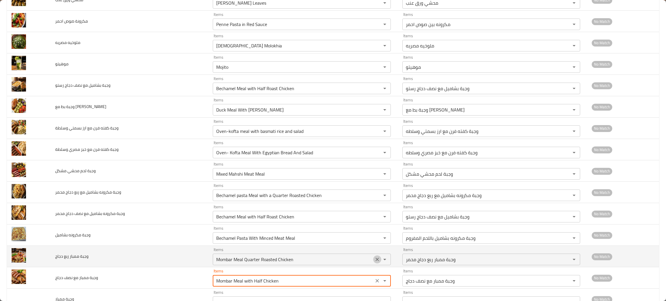
click at [374, 262] on icon "Clear" at bounding box center [377, 260] width 6 height 6
type دجاج "Mombar Meal with Half Chicken"
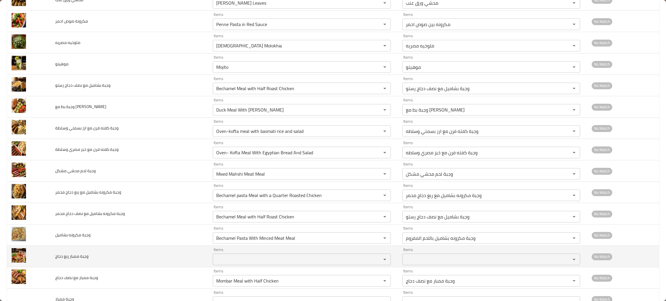
click at [285, 267] on td "Items Items" at bounding box center [303, 256] width 190 height 21
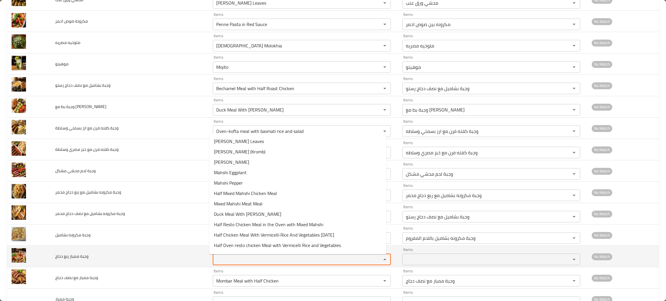
click at [261, 263] on دجاج "Items" at bounding box center [294, 260] width 158 height 8
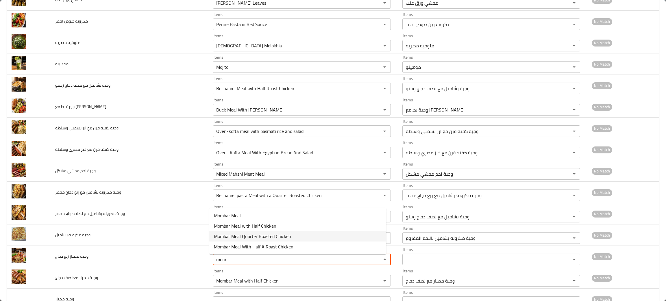
click at [270, 237] on span "Mombar Meal Quarter Roasted Chicken" at bounding box center [252, 236] width 77 height 7
type دجاج "Mombar Meal Quarter Roasted Chicken"
type دجاج-ar "وجبة ممبار ربع دجاج محمر"
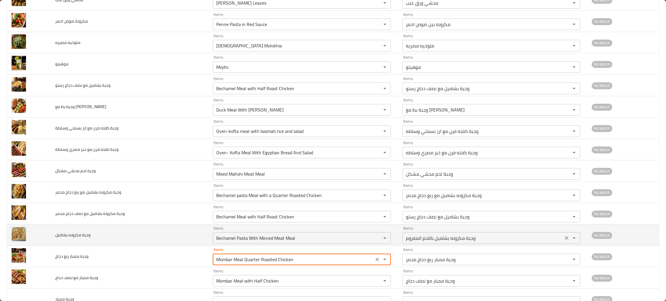
type دجاج "Mombar Meal Quarter Roasted Chicken"
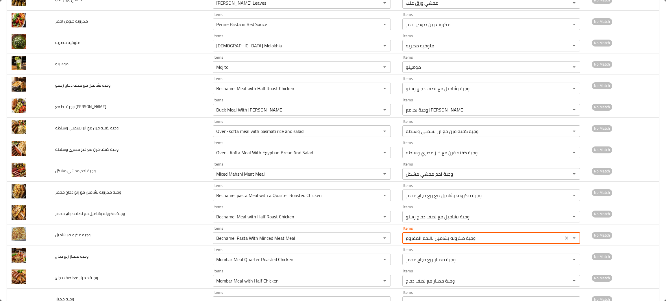
drag, startPoint x: 525, startPoint y: 244, endPoint x: 663, endPoint y: 222, distance: 139.1
click at [663, 222] on div "Enab W Romman Inactive Save All (41) Good Match (0) Near Match (0) Low Match (0…" at bounding box center [333, 150] width 666 height 301
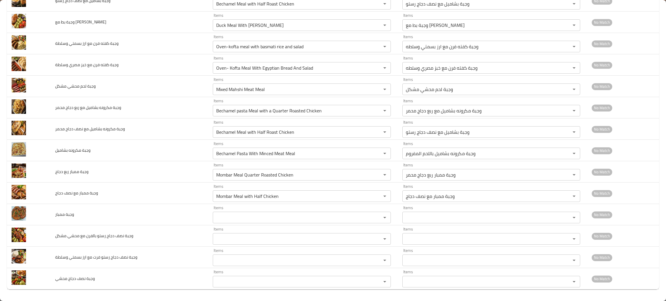
scroll to position [678, 0]
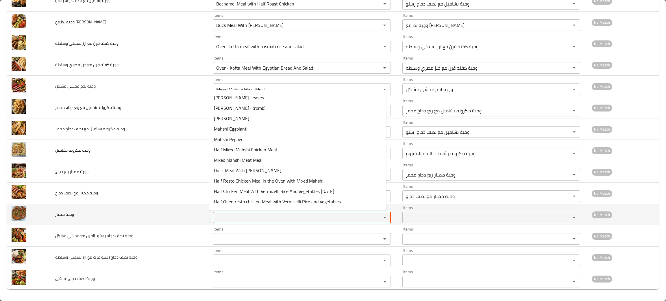
click at [258, 219] on ممبار "Items" at bounding box center [294, 218] width 158 height 8
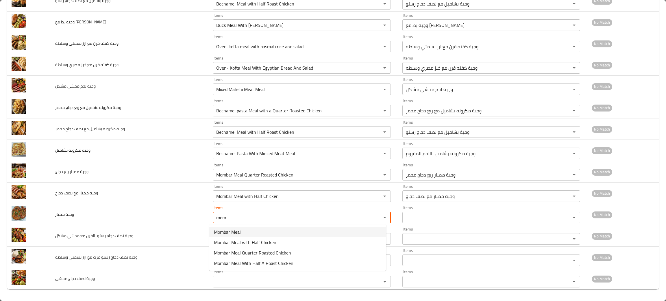
click at [239, 232] on span "Mombar Meal" at bounding box center [227, 232] width 27 height 7
type ممبار "Mombar Meal"
type ممبار-ar "وجبة ممبار"
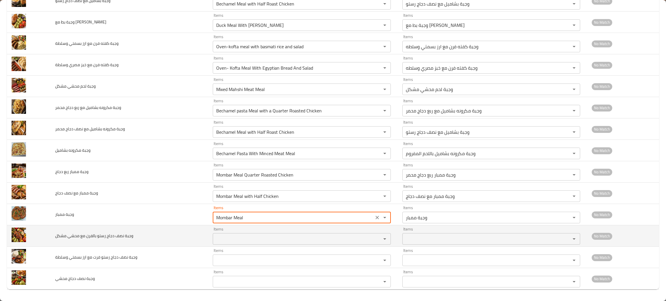
type ممبار "Mombar Meal"
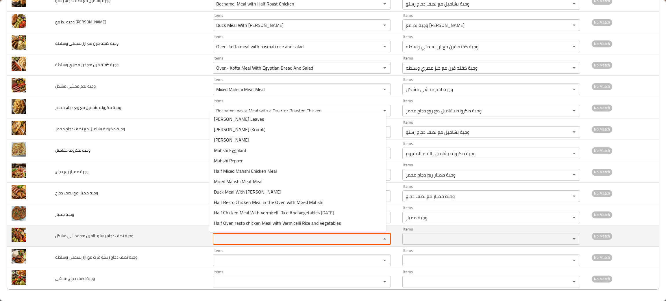
click at [235, 243] on مشكل "Items" at bounding box center [294, 239] width 158 height 8
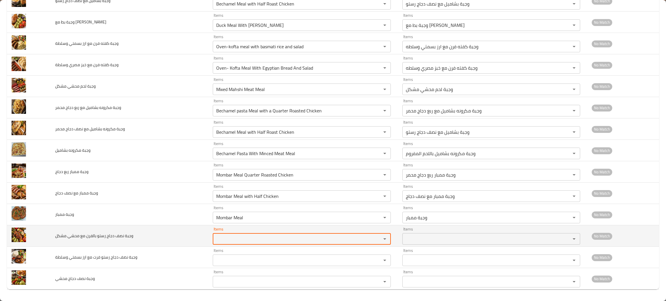
click at [235, 243] on مشكل "Items" at bounding box center [294, 239] width 158 height 8
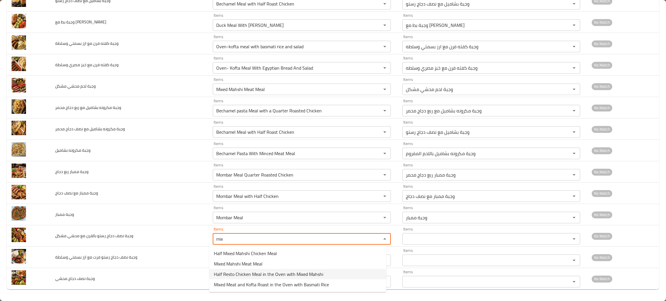
click at [234, 272] on span "Half Resto Chicken Meal in the Oven with Mixed Mahshi" at bounding box center [268, 274] width 109 height 7
type مشكل "Half Resto Chicken Meal in the Oven with Mixed Mahshi"
type مشكل-ar "وجبة نصف دجاج رستو بالفرن مع محشي مشكل"
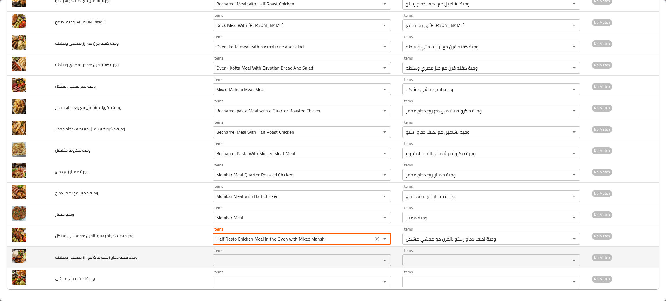
type مشكل "Half Resto Chicken Meal in the Oven with Mixed Mahshi"
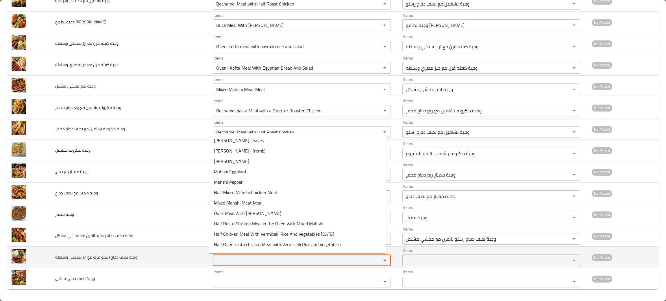
click at [230, 260] on وسلطة "Items" at bounding box center [294, 261] width 158 height 8
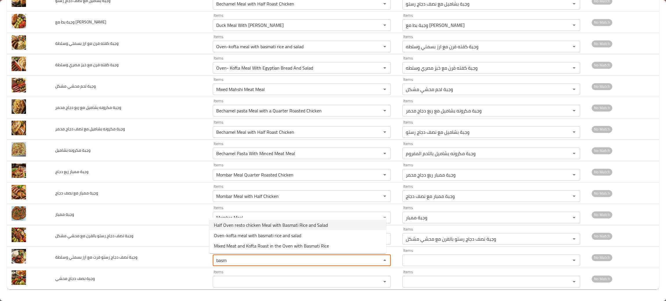
click at [235, 222] on span "Half Oven resto chicken Meal with Basmati Rice and Salad" at bounding box center [271, 225] width 114 height 7
type وسلطة "Half Oven resto chicken Meal with Basmati Rice and Salad"
type وسلطة-ar "وجبة نصف دجاج رستو فرن مع ارز بسمتي وسلطه"
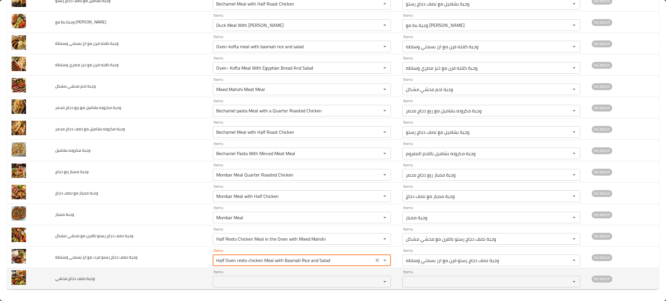
type وسلطة "Half Oven resto chicken Meal with Basmati Rice and Salad"
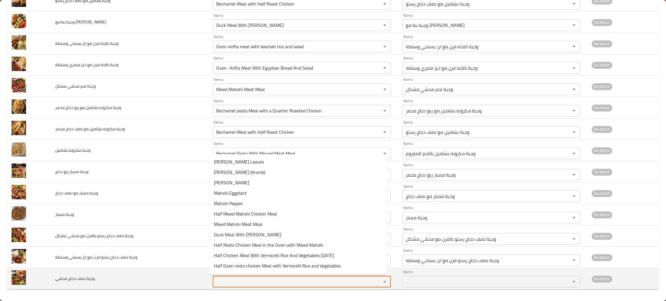
click at [227, 281] on محشي "Items" at bounding box center [294, 282] width 158 height 8
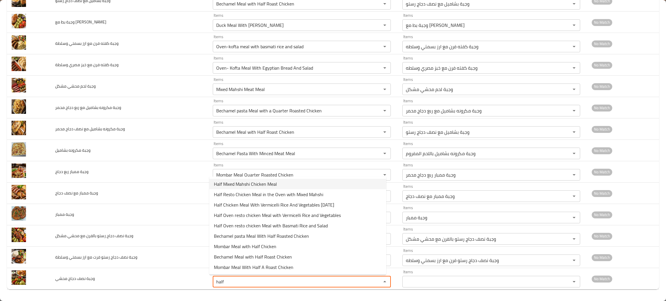
click at [225, 181] on span "Half Mixed Mahshi Chicken Meal" at bounding box center [245, 184] width 63 height 7
type محشي "Half Mixed Mahshi Chicken Meal"
type محشي-ar "وجبة نصف دجاج محشي مشكل"
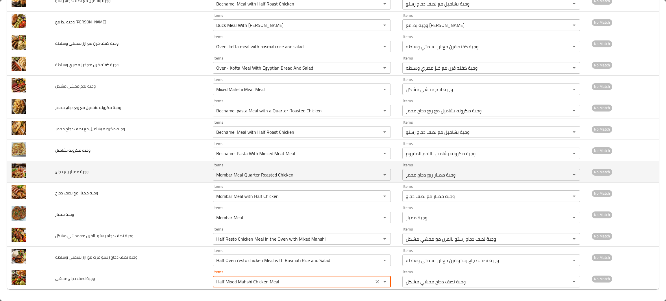
type محشي "Half Mixed Mahshi Chicken Meal"
click at [225, 181] on td "Items Mombar Meal Quarter Roasted Chicken Items" at bounding box center [303, 171] width 190 height 21
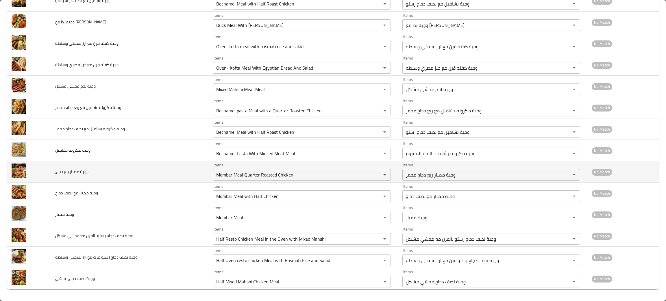
click at [225, 181] on td "Items Mombar Meal Quarter Roasted Chicken Items" at bounding box center [303, 171] width 190 height 21
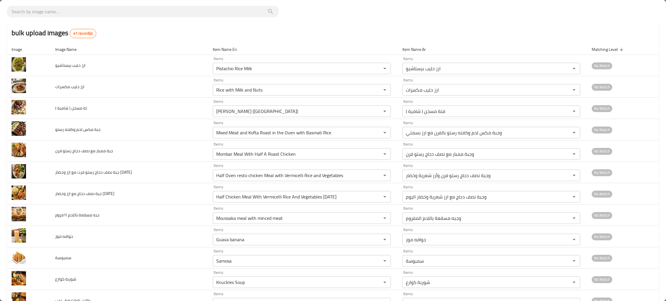
scroll to position [0, 0]
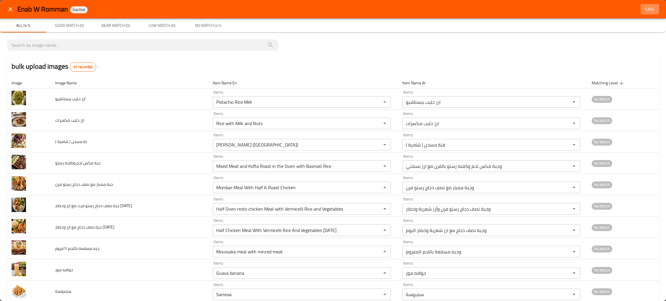
click at [643, 10] on span "Save" at bounding box center [650, 9] width 14 height 7
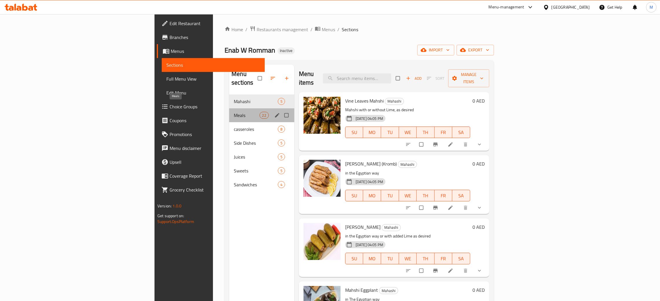
click at [234, 112] on span "Meals" at bounding box center [246, 115] width 25 height 7
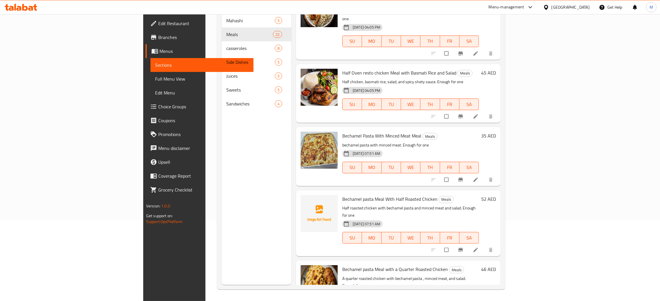
scroll to position [342, 0]
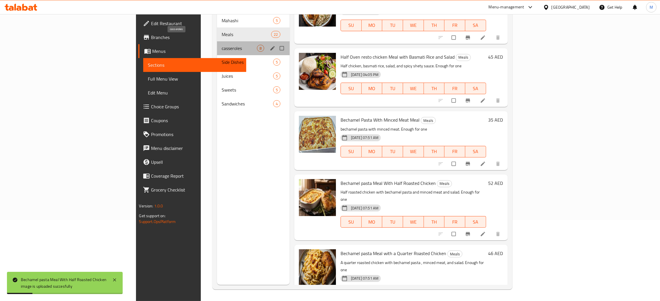
click at [222, 45] on span "casseroles" at bounding box center [239, 48] width 35 height 7
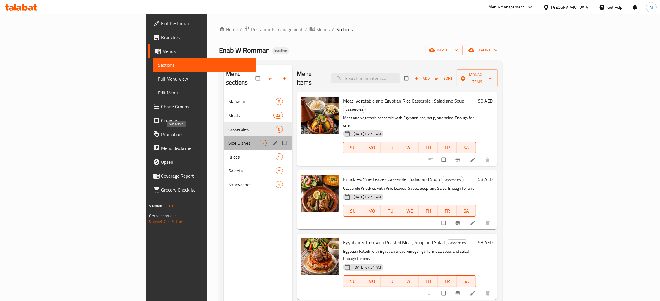
click at [228, 140] on span "Side Dishes" at bounding box center [243, 143] width 31 height 7
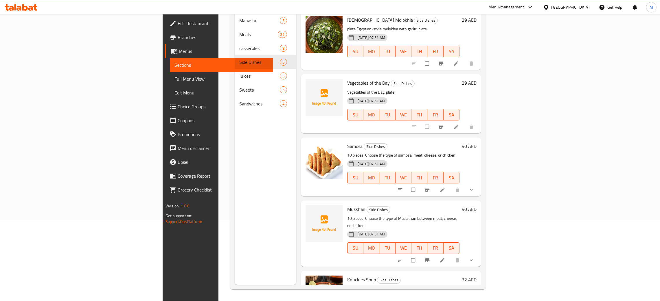
scroll to position [28, 0]
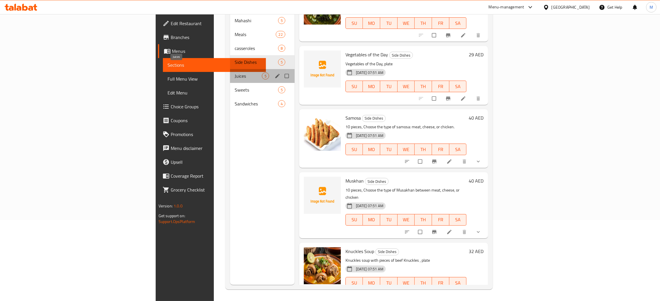
click at [235, 73] on span "Juices" at bounding box center [248, 76] width 27 height 7
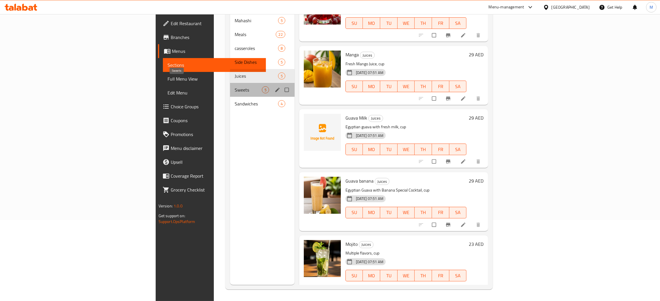
click at [235, 86] on span "Sweets" at bounding box center [248, 89] width 27 height 7
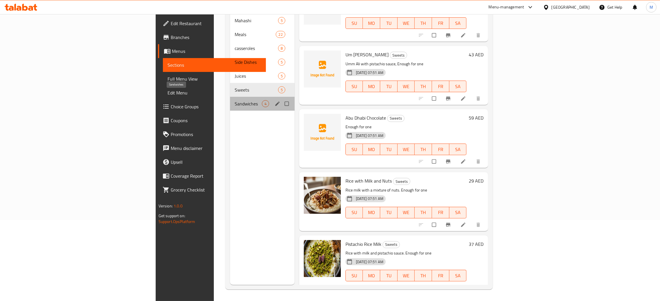
click at [235, 100] on span "Sandwiches" at bounding box center [248, 103] width 27 height 7
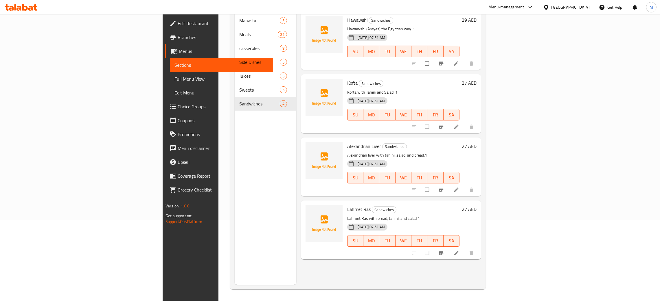
click at [174, 78] on span "Full Menu View" at bounding box center [221, 78] width 94 height 7
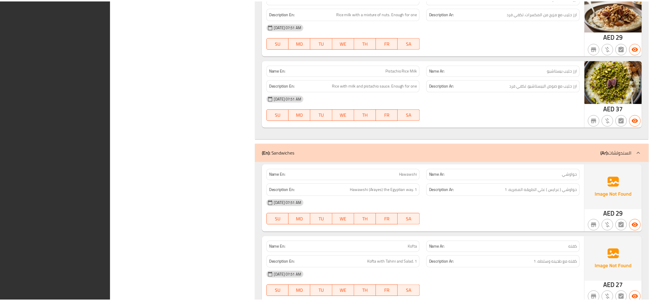
scroll to position [4310, 0]
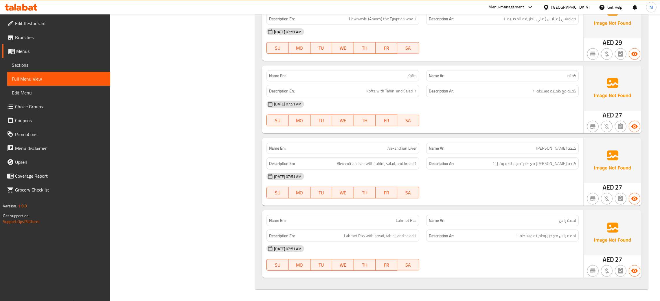
click at [45, 23] on span "Edit Restaurant" at bounding box center [60, 23] width 91 height 7
